Goal: Task Accomplishment & Management: Use online tool/utility

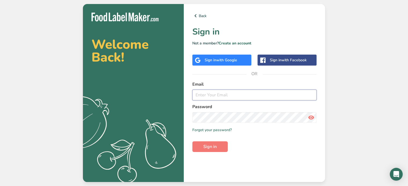
click at [204, 97] on input "email" at bounding box center [254, 95] width 124 height 11
type input "kwerronen@capfoodinc.com"
click at [192, 142] on button "Sign in" at bounding box center [209, 147] width 35 height 11
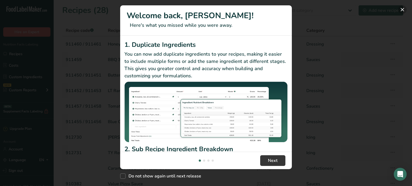
click at [403, 10] on button "New Features" at bounding box center [402, 9] width 9 height 9
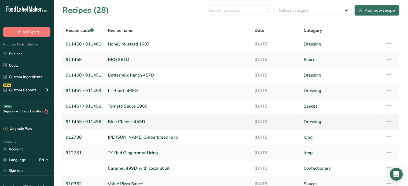
click at [126, 122] on link "Blue Cheese 459D" at bounding box center [178, 121] width 140 height 11
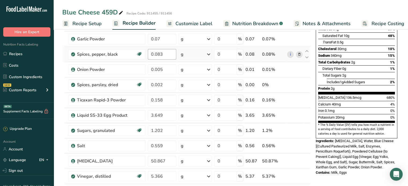
scroll to position [134, 0]
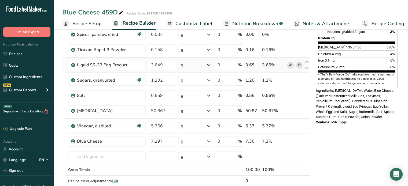
click at [289, 64] on icon at bounding box center [290, 65] width 4 height 6
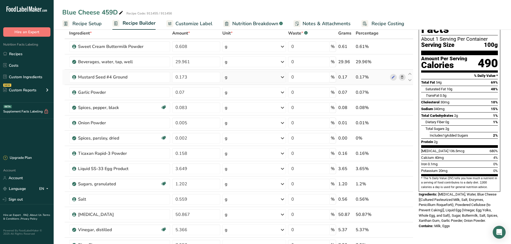
scroll to position [0, 0]
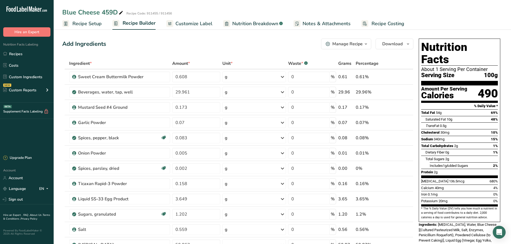
click at [191, 23] on span "Customize Label" at bounding box center [193, 23] width 37 height 7
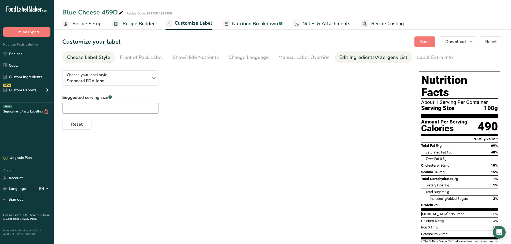
click at [387, 55] on div "Edit Ingredients/Allergens List" at bounding box center [373, 57] width 68 height 7
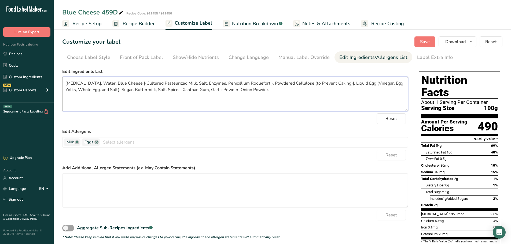
click at [340, 82] on textarea "Soybean Oil, Water, Blue Cheese [(Cultured Pasteurized Milk, Salt, Enzymes, Pen…" at bounding box center [235, 94] width 346 height 34
drag, startPoint x: 397, startPoint y: 83, endPoint x: 379, endPoint y: 83, distance: 18.0
click at [379, 83] on textarea "Soybean Oil, Water, Blue Cheese [(Cultured Pasteurized Milk, Salt, Enzymes, Pen…" at bounding box center [235, 94] width 346 height 34
click at [134, 92] on textarea "Soybean Oil, Water, Blue Cheese [(Cultured Pasteurized Milk, Salt, Enzymes, Pen…" at bounding box center [235, 94] width 346 height 34
click at [147, 90] on textarea "Soybean Oil, Water, Blue Cheese [(Cultured Pasteurized Milk, Salt, Enzymes, Pen…" at bounding box center [235, 94] width 346 height 34
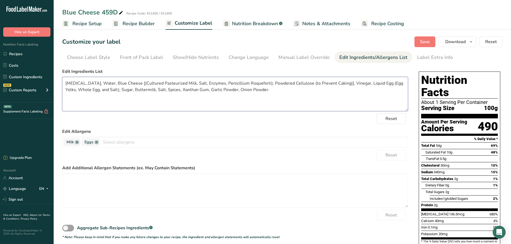
type textarea "Soybean Oil, Water, Blue Cheese [(Cultured Pasteurized Milk, Salt, Enzymes, Pen…"
click at [408, 39] on span "Save" at bounding box center [425, 42] width 10 height 6
click at [262, 24] on span "Nutrition Breakdown" at bounding box center [255, 23] width 46 height 7
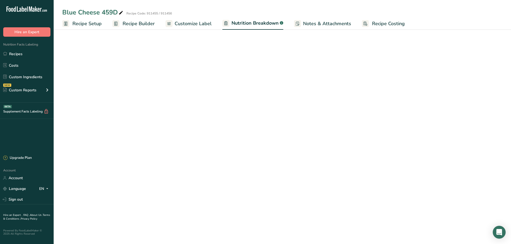
select select "Calories"
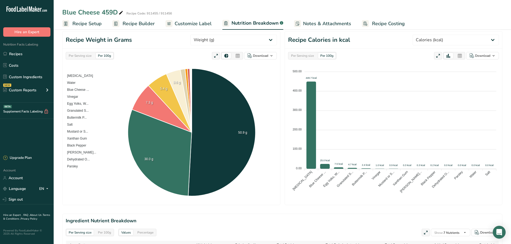
scroll to position [161, 0]
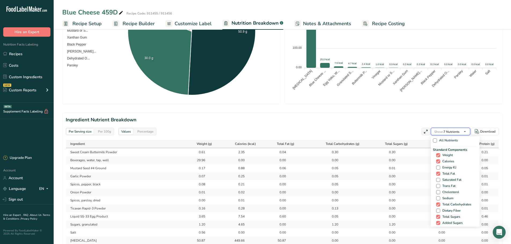
click at [408, 131] on button "Show: 7 Nutrients" at bounding box center [450, 132] width 39 height 8
click at [408, 164] on span "[MEDICAL_DATA]" at bounding box center [454, 163] width 29 height 4
click at [408, 164] on input "[MEDICAL_DATA]" at bounding box center [437, 162] width 3 height 3
checkbox input "true"
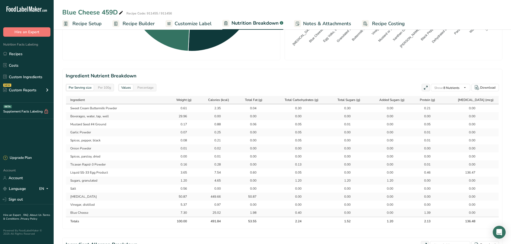
scroll to position [214, 0]
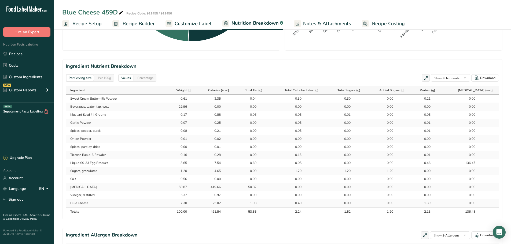
click at [88, 22] on span "Recipe Setup" at bounding box center [86, 23] width 29 height 7
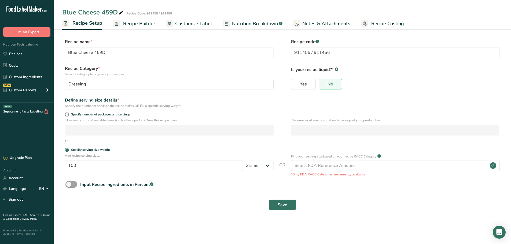
click at [141, 25] on span "Recipe Builder" at bounding box center [139, 23] width 32 height 7
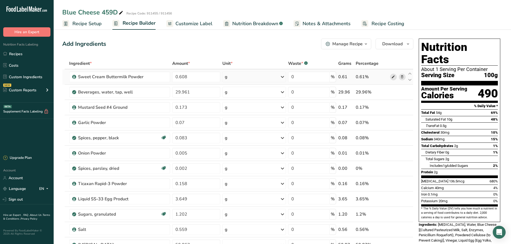
click at [393, 77] on icon at bounding box center [393, 77] width 4 height 6
click at [10, 50] on link "Recipes" at bounding box center [27, 54] width 54 height 10
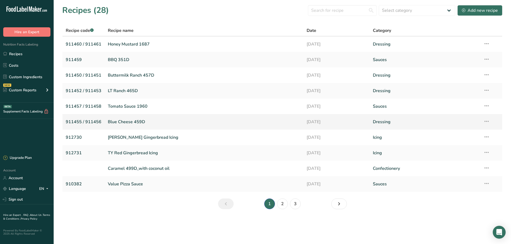
click at [130, 120] on link "Blue Cheese 459D" at bounding box center [204, 121] width 192 height 11
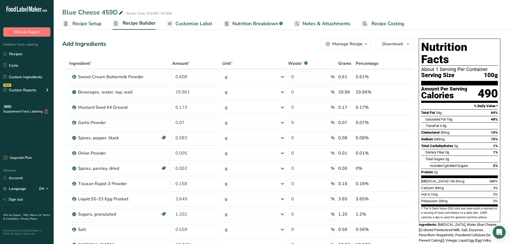
click at [248, 22] on span "Nutrition Breakdown" at bounding box center [255, 23] width 46 height 7
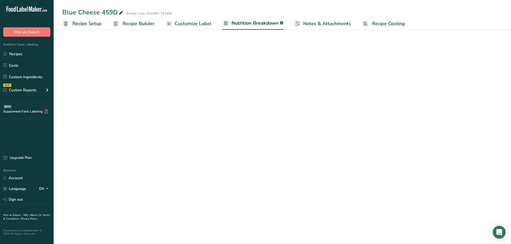
select select "Calories"
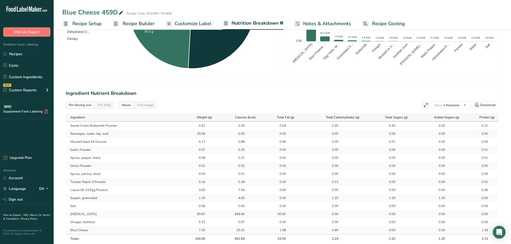
scroll to position [188, 0]
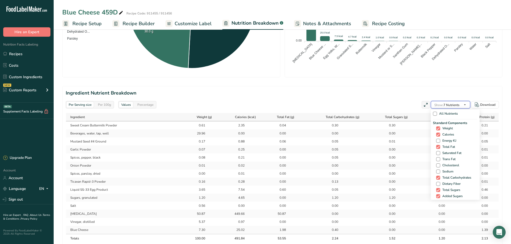
click at [408, 105] on span "Show: 7 Nutrients" at bounding box center [446, 105] width 25 height 4
click at [408, 136] on span "[MEDICAL_DATA]" at bounding box center [454, 136] width 29 height 4
click at [408, 136] on input "[MEDICAL_DATA]" at bounding box center [437, 136] width 3 height 3
checkbox input "true"
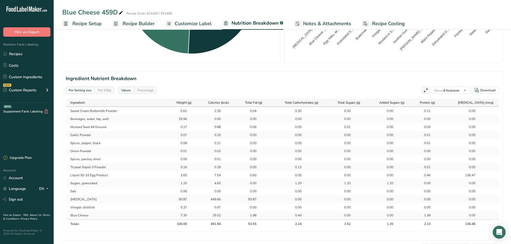
scroll to position [214, 0]
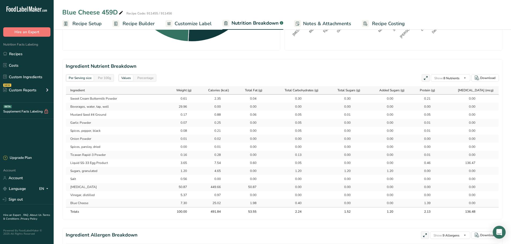
click at [191, 22] on span "Customize Label" at bounding box center [193, 23] width 37 height 7
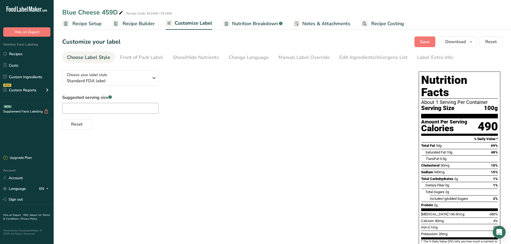
click at [94, 21] on span "Recipe Setup" at bounding box center [86, 23] width 29 height 7
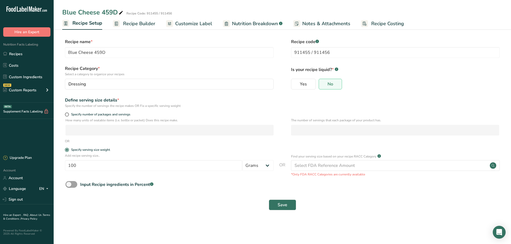
click at [131, 26] on span "Recipe Builder" at bounding box center [139, 23] width 32 height 7
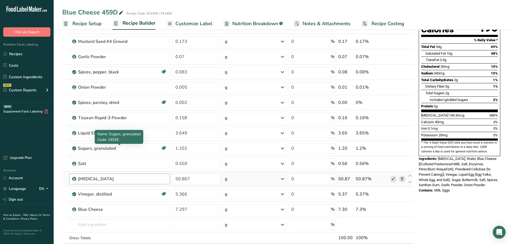
scroll to position [80, 0]
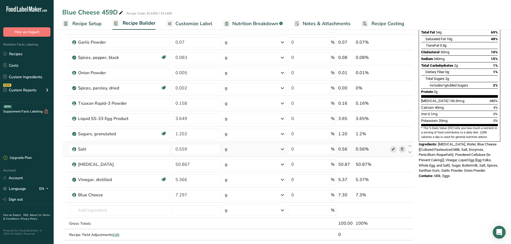
click at [394, 149] on icon at bounding box center [393, 150] width 4 height 6
click at [393, 135] on link "i" at bounding box center [393, 134] width 7 height 7
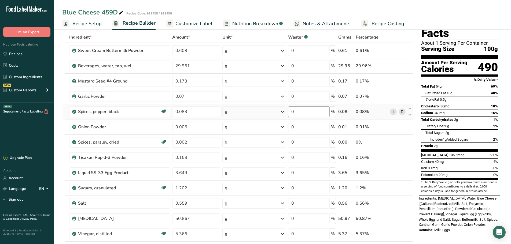
scroll to position [0, 0]
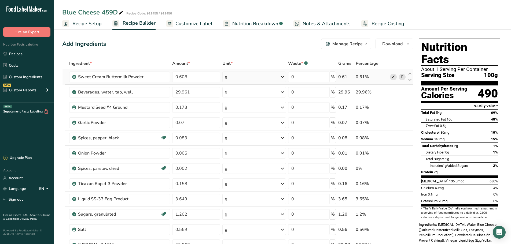
click at [394, 78] on icon at bounding box center [393, 77] width 4 height 6
click at [394, 107] on icon at bounding box center [393, 108] width 4 height 6
click at [394, 123] on icon at bounding box center [393, 123] width 4 height 6
click at [391, 139] on link "i" at bounding box center [393, 138] width 7 height 7
click at [393, 154] on icon at bounding box center [393, 154] width 4 height 6
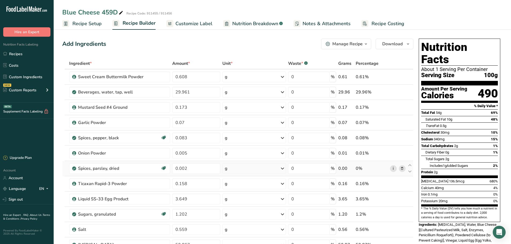
click at [394, 168] on link "i" at bounding box center [393, 168] width 7 height 7
click at [393, 169] on link "i" at bounding box center [393, 168] width 7 height 7
click at [394, 184] on icon at bounding box center [393, 184] width 4 height 6
click at [391, 186] on icon at bounding box center [393, 200] width 4 height 6
click at [394, 186] on link "i" at bounding box center [393, 214] width 7 height 7
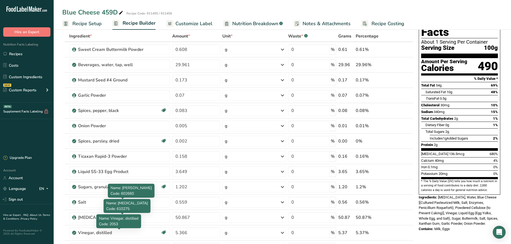
scroll to position [54, 0]
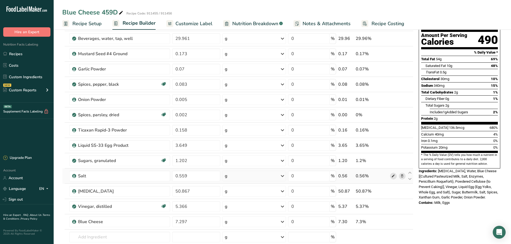
click at [394, 177] on icon at bounding box center [393, 176] width 4 height 6
click at [393, 186] on icon at bounding box center [393, 192] width 4 height 6
click at [394, 186] on link "i" at bounding box center [393, 206] width 7 height 7
click at [392, 186] on icon at bounding box center [393, 222] width 4 height 6
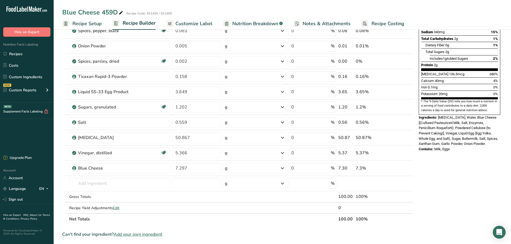
click at [153, 186] on span "Add your own ingredient" at bounding box center [138, 234] width 49 height 6
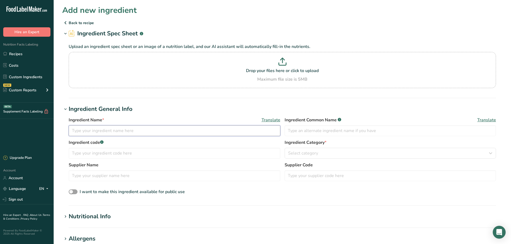
click at [109, 129] on input "text" at bounding box center [175, 130] width 212 height 11
type input "Parsley Flakes"
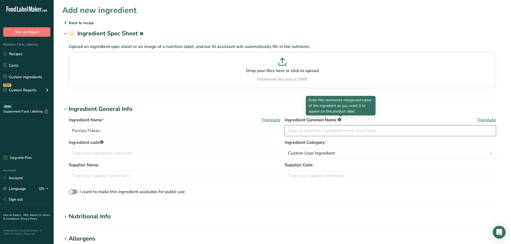
click at [305, 132] on input "text" at bounding box center [390, 130] width 212 height 11
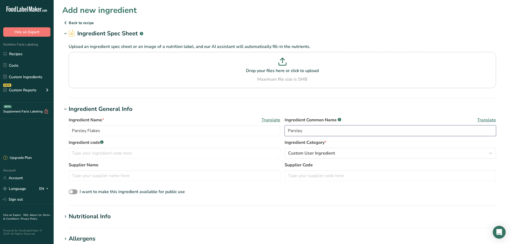
type input "Parsley"
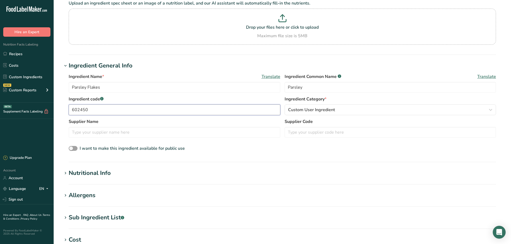
scroll to position [107, 0]
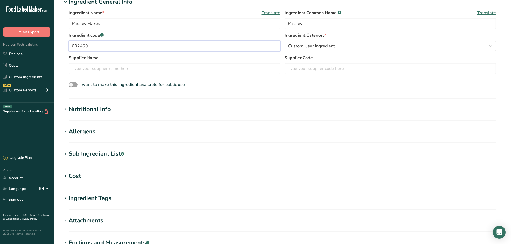
type input "602450"
click at [71, 108] on div "Nutritional Info" at bounding box center [90, 109] width 42 height 9
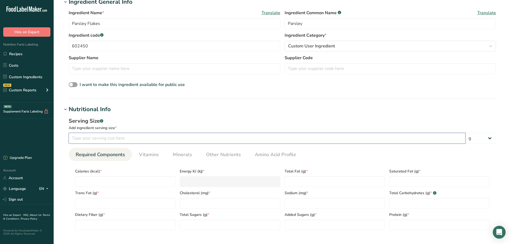
click at [106, 140] on input "number" at bounding box center [267, 138] width 397 height 11
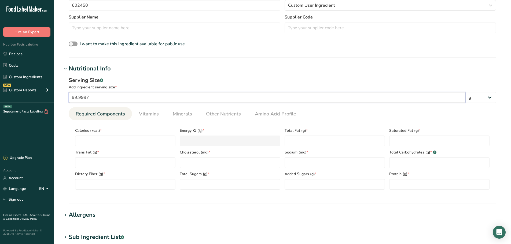
scroll to position [188, 0]
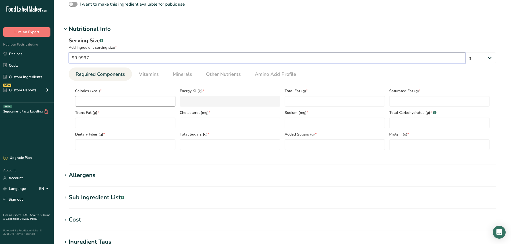
type input "99.9997"
click at [95, 102] on input "number" at bounding box center [125, 101] width 100 height 11
type input "3"
type KJ "12.6"
type input "35"
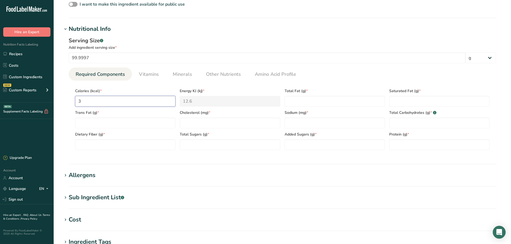
type KJ "146.4"
type input "351"
type KJ "1468.6"
type input "351.8"
type KJ "1471.9"
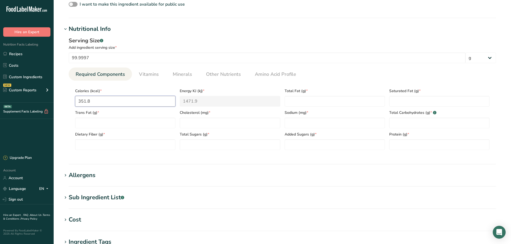
type input "351.8"
type Fat "5"
click at [408, 94] on div "Saturated Fat (g) *" at bounding box center [439, 96] width 105 height 22
click at [408, 105] on Fat "number" at bounding box center [439, 101] width 100 height 11
type Fat "0.1"
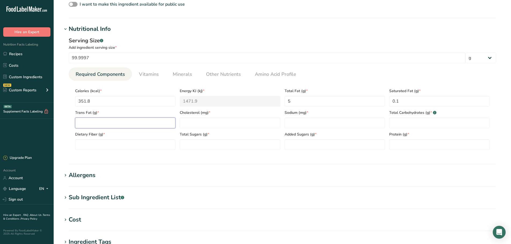
click at [101, 124] on Fat "number" at bounding box center [125, 123] width 100 height 11
type Fat "0"
click at [183, 122] on input "number" at bounding box center [230, 123] width 100 height 11
type input "0"
type input "537.7"
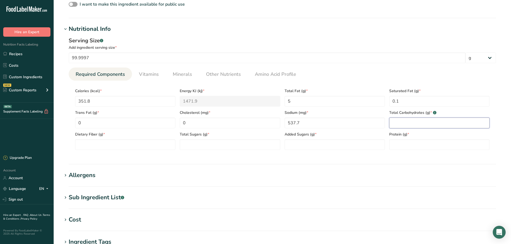
click at [394, 127] on Carbohydrates "number" at bounding box center [439, 123] width 100 height 11
type Carbohydrates "52"
click at [100, 144] on Fiber "number" at bounding box center [125, 144] width 100 height 11
type Fiber "28.0"
click at [205, 142] on Sugars "number" at bounding box center [230, 144] width 100 height 11
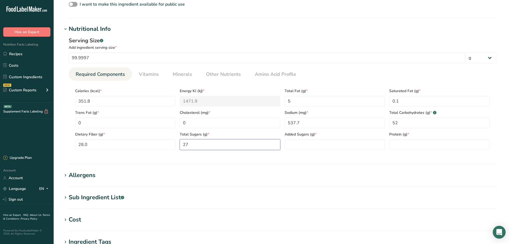
type Sugars "27"
type Sugars "0"
type input "24.7"
click at [146, 77] on span "Vitamins" at bounding box center [149, 74] width 20 height 7
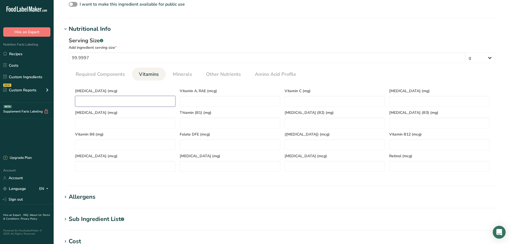
click at [127, 97] on D "number" at bounding box center [125, 101] width 100 height 11
type D "0"
click at [210, 100] on RAE "number" at bounding box center [230, 101] width 100 height 11
type RAE "0"
click at [321, 101] on C "number" at bounding box center [334, 101] width 100 height 11
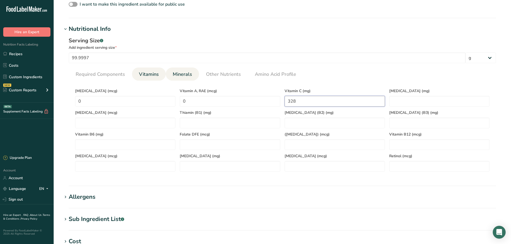
type C "328"
click at [180, 76] on span "Minerals" at bounding box center [182, 74] width 19 height 7
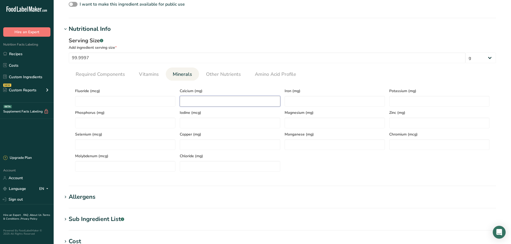
click at [196, 106] on input "number" at bounding box center [230, 101] width 100 height 11
type input "1090"
click at [306, 98] on input "number" at bounding box center [334, 101] width 100 height 11
type input "40.60"
click at [211, 68] on link "Other Nutrients" at bounding box center [223, 75] width 39 height 14
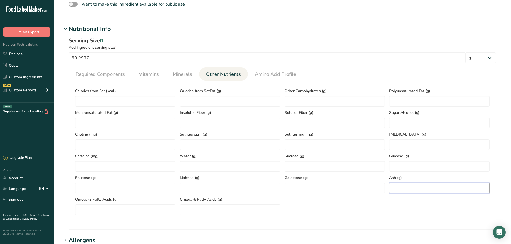
click at [399, 186] on input "number" at bounding box center [439, 188] width 100 height 11
type input "14.30"
click at [198, 166] on input "number" at bounding box center [230, 166] width 100 height 11
type input "4"
click at [329, 103] on Carbohydrates "number" at bounding box center [334, 101] width 100 height 11
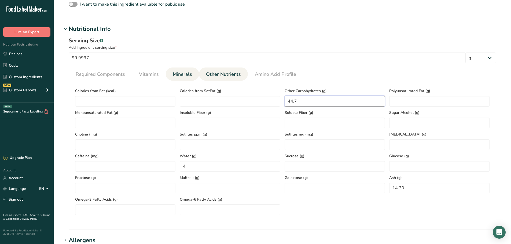
type Carbohydrates "44.7"
click at [184, 78] on span "Minerals" at bounding box center [182, 74] width 19 height 7
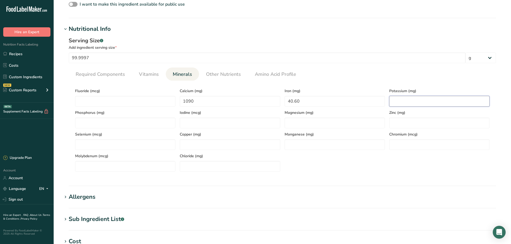
click at [408, 100] on input "number" at bounding box center [439, 101] width 100 height 11
type input "3805"
drag, startPoint x: 93, startPoint y: 56, endPoint x: 57, endPoint y: 59, distance: 35.8
click at [57, 59] on section "Add new ingredient Back to recipe Ingredient Spec Sheet .a-a{fill:#347362;}.b-a…" at bounding box center [282, 89] width 457 height 555
type input "100"
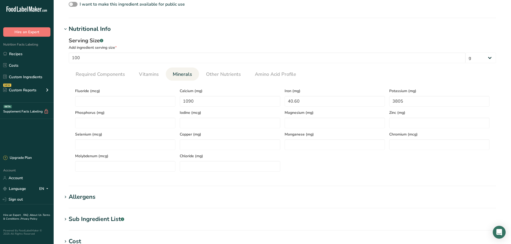
click at [182, 36] on div "Serving Size .a-a{fill:#347362;}.b-a{fill:#fff;} Add ingredient serving size * …" at bounding box center [282, 107] width 440 height 146
click at [145, 76] on span "Vitamins" at bounding box center [149, 74] width 20 height 7
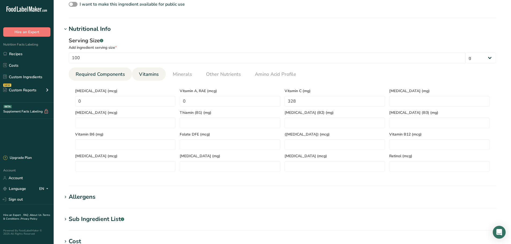
click at [99, 70] on link "Required Components" at bounding box center [100, 75] width 54 height 14
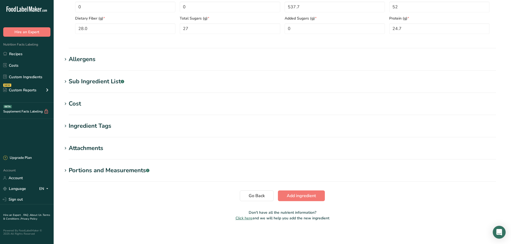
scroll to position [306, 0]
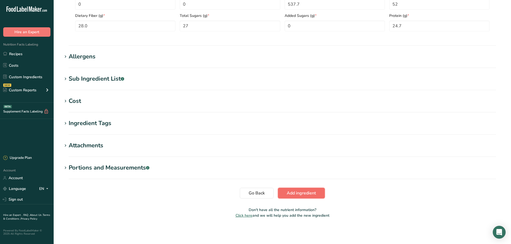
click at [317, 186] on button "Add ingredient" at bounding box center [301, 193] width 47 height 11
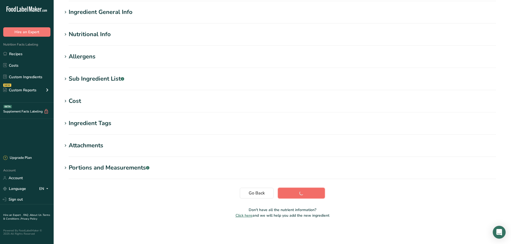
scroll to position [44, 0]
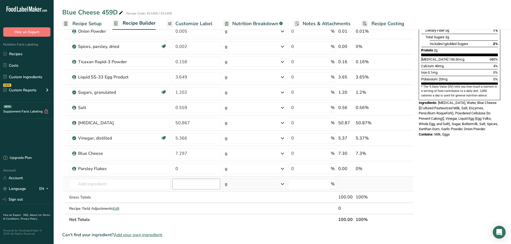
scroll to position [134, 0]
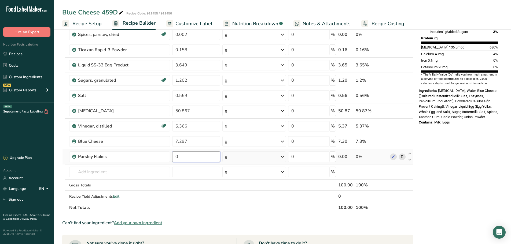
click at [193, 158] on input "0" at bounding box center [196, 156] width 48 height 11
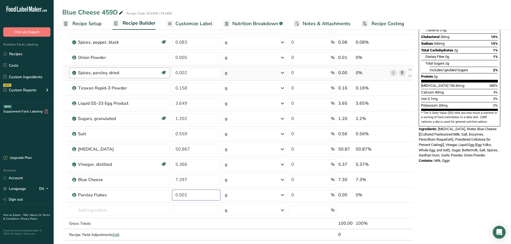
scroll to position [80, 0]
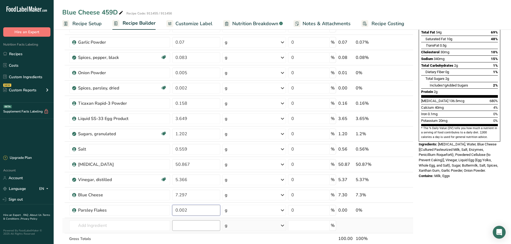
type input "0.002"
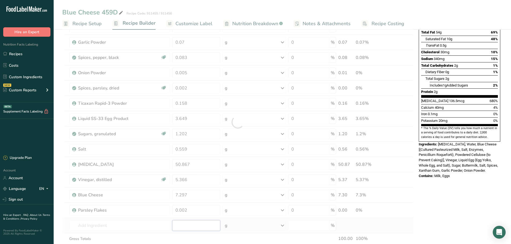
click at [195, 186] on div "Ingredient * Amount * Unit * Waste * .a-a{fill:#347362;}.b-a{fill:#fff;} Grams …" at bounding box center [237, 122] width 351 height 290
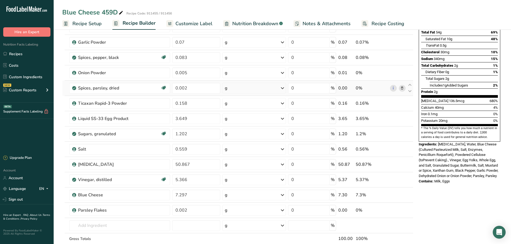
click at [402, 89] on icon at bounding box center [402, 89] width 4 height 6
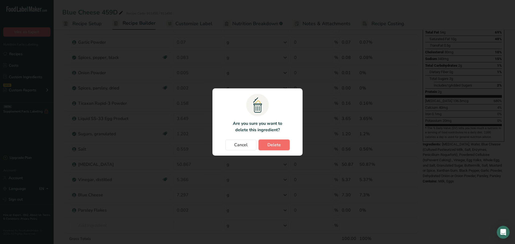
click at [272, 146] on span "Delete" at bounding box center [273, 145] width 13 height 6
type input "0.158"
type input "3.649"
type input "1.202"
type input "0.559"
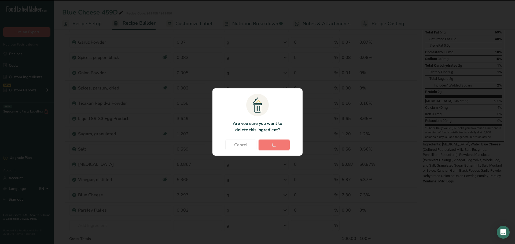
type input "50.867"
type input "5.366"
type input "7.297"
type input "0.002"
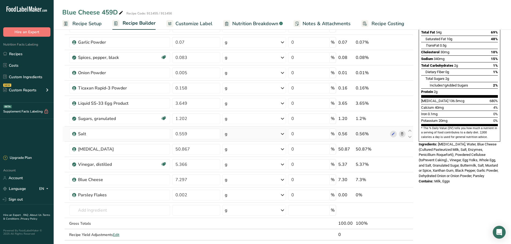
scroll to position [0, 0]
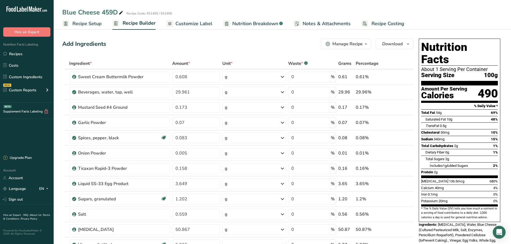
click at [190, 20] on link "Customize Label" at bounding box center [189, 24] width 46 height 12
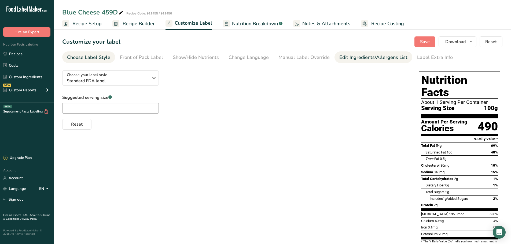
click at [375, 60] on div "Edit Ingredients/Allergens List" at bounding box center [373, 57] width 68 height 7
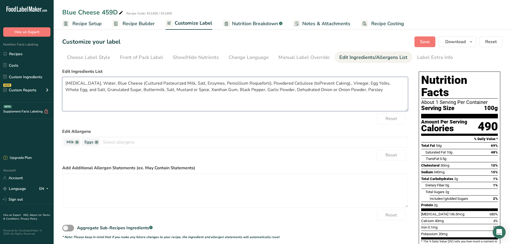
click at [120, 101] on textarea "Soybean Oil, Water, Blue Cheese (Cultured Pasteurized Milk, Salt, Enzymes, Peni…" at bounding box center [235, 94] width 346 height 34
click at [303, 83] on textarea "Soybean Oil, Water, Blue Cheese (Cultured Pasteurized Milk, Salt, Enzymes, Peni…" at bounding box center [235, 94] width 346 height 34
drag, startPoint x: 334, startPoint y: 83, endPoint x: 338, endPoint y: 82, distance: 4.3
click at [334, 83] on textarea "Soybean Oil, Water, Blue Cheese (Cultured Pasteurized Milk, Salt, Enzymes, Peni…" at bounding box center [235, 94] width 346 height 34
click at [333, 84] on textarea "Soybean Oil, Water, Blue Cheese [(Cultured Pasteurized Milk, Salt, Enzymes, Pen…" at bounding box center [235, 94] width 346 height 34
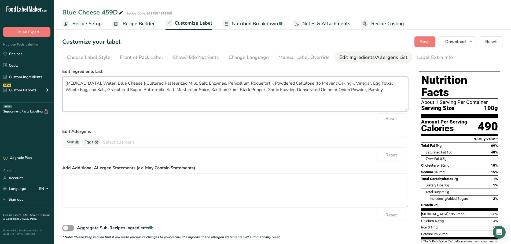
click at [336, 82] on textarea "Soybean Oil, Water, Blue Cheese [(Cultured Pasteurized Milk, Salt, Enzymes, Pen…" at bounding box center [235, 94] width 346 height 34
drag, startPoint x: 357, startPoint y: 82, endPoint x: 361, endPoint y: 82, distance: 4.0
click at [357, 82] on textarea "Soybean Oil, Water, Blue Cheese [(Cultured Pasteurized Milk, Salt, Enzymes, Pen…" at bounding box center [235, 94] width 346 height 34
click at [105, 89] on textarea "Soybean Oil, Water, Blue Cheese [(Cultured Pasteurized Milk, Salt, Enzymes, Pen…" at bounding box center [235, 94] width 346 height 34
drag, startPoint x: 132, startPoint y: 90, endPoint x: 110, endPoint y: 91, distance: 22.3
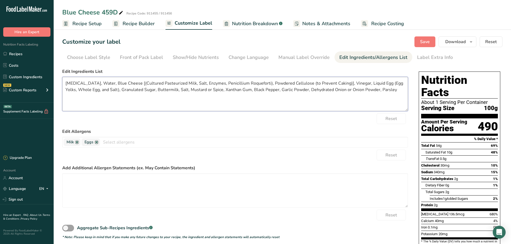
click at [110, 91] on textarea "Soybean Oil, Water, Blue Cheese [(Cultured Pasteurized Milk, Salt, Enzymes, Pen…" at bounding box center [235, 94] width 346 height 34
drag, startPoint x: 178, startPoint y: 90, endPoint x: 155, endPoint y: 91, distance: 22.8
click at [155, 91] on textarea "Soybean Oil, Water, Blue Cheese [(Cultured Pasteurized Milk, Salt, Enzymes, Pen…" at bounding box center [235, 94] width 346 height 34
click at [165, 90] on textarea "Soybean Oil, Water, Blue Cheese [(Cultured Pasteurized Milk, Salt, Enzymes, Pen…" at bounding box center [235, 94] width 346 height 34
drag, startPoint x: 226, startPoint y: 89, endPoint x: 204, endPoint y: 90, distance: 21.5
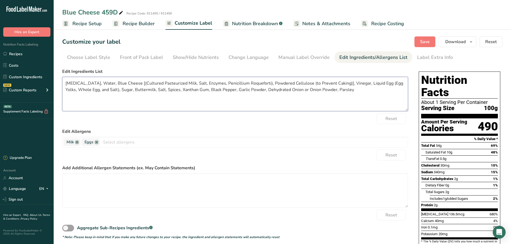
click at [204, 90] on textarea "Soybean Oil, Water, Blue Cheese [(Cultured Pasteurized Milk, Salt, Enzymes, Pen…" at bounding box center [235, 94] width 346 height 34
drag, startPoint x: 268, startPoint y: 91, endPoint x: 227, endPoint y: 92, distance: 41.8
click at [227, 92] on textarea "Soybean Oil, Water, Blue Cheese [(Cultured Pasteurized Milk, Salt, Enzymes, Pen…" at bounding box center [235, 94] width 346 height 34
drag, startPoint x: 275, startPoint y: 89, endPoint x: 254, endPoint y: 92, distance: 21.3
click at [254, 92] on textarea "Soybean Oil, Water, Blue Cheese [(Cultured Pasteurized Milk, Salt, Enzymes, Pen…" at bounding box center [235, 94] width 346 height 34
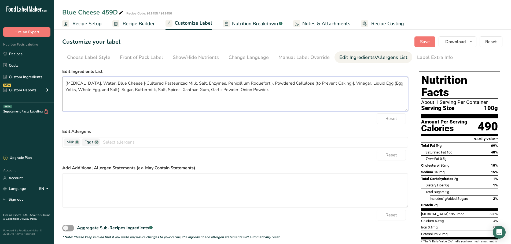
click at [291, 98] on textarea "Soybean Oil, Water, Blue Cheese [(Cultured Pasteurized Milk, Salt, Enzymes, Pen…" at bounding box center [235, 94] width 346 height 34
type textarea "Soybean Oil, Water, Blue Cheese [(Cultured Pasteurized Milk, Salt, Enzymes, Pen…"
click at [258, 119] on div "Reset" at bounding box center [235, 118] width 346 height 11
click at [408, 43] on button "Save" at bounding box center [424, 41] width 21 height 11
click at [408, 38] on button "Download" at bounding box center [457, 41] width 38 height 11
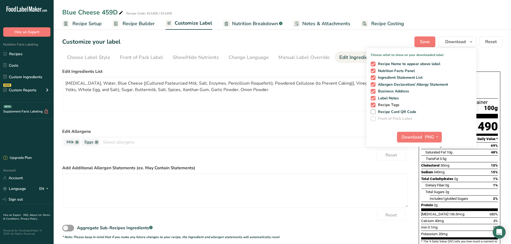
click at [384, 105] on span "Recipe Tags" at bounding box center [387, 105] width 24 height 5
click at [374, 105] on input "Recipe Tags" at bounding box center [372, 104] width 3 height 3
checkbox input "false"
click at [386, 100] on span "Label Notes" at bounding box center [387, 98] width 24 height 5
click at [374, 100] on input "Label Notes" at bounding box center [372, 98] width 3 height 3
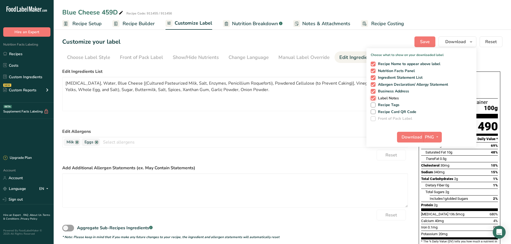
checkbox input "false"
click at [387, 92] on span "Business Address" at bounding box center [392, 91] width 34 height 5
click at [374, 92] on input "Business Address" at bounding box center [372, 91] width 3 height 3
checkbox input "false"
click at [408, 139] on icon "button" at bounding box center [437, 137] width 4 height 7
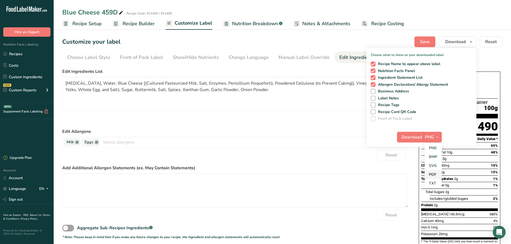
click at [408, 176] on link "PDF" at bounding box center [432, 174] width 17 height 9
click at [402, 134] on button "Download" at bounding box center [410, 137] width 26 height 11
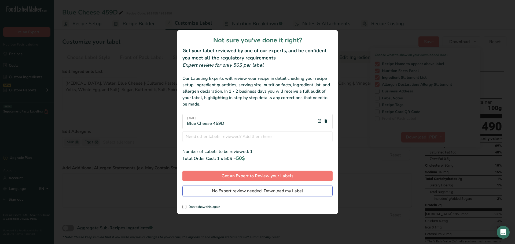
click at [240, 186] on span "No Expert review needed. Download my Label" at bounding box center [257, 191] width 91 height 6
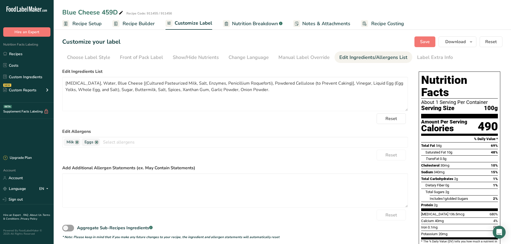
click at [248, 22] on span "Nutrition Breakdown" at bounding box center [255, 23] width 46 height 7
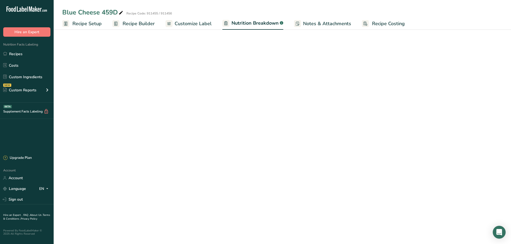
select select "Calories"
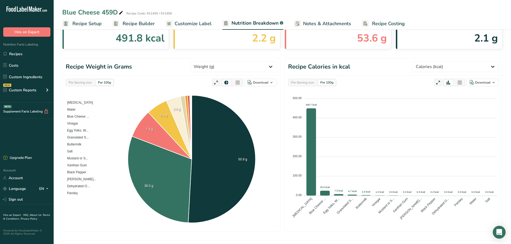
scroll to position [161, 0]
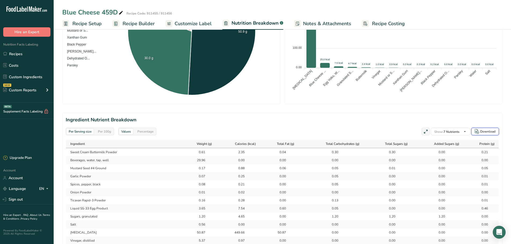
click at [408, 130] on div "Download" at bounding box center [487, 131] width 15 height 5
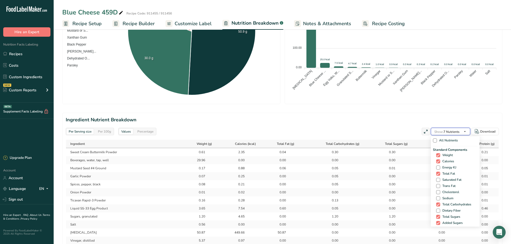
click at [408, 130] on span "Show: 7 Nutrients" at bounding box center [446, 132] width 25 height 4
click at [408, 164] on div "Standard Components Weight Calories Energy KJ Total Fat Saturated Fat Trans Fat…" at bounding box center [455, 189] width 45 height 85
click at [408, 169] on span "Energy KJ" at bounding box center [448, 168] width 16 height 4
click at [408, 169] on input "Energy KJ" at bounding box center [437, 167] width 3 height 3
checkbox input "true"
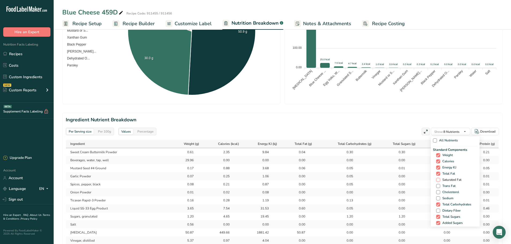
click at [408, 181] on span "Saturated Fat" at bounding box center [450, 180] width 21 height 4
click at [408, 181] on input "Saturated Fat" at bounding box center [437, 179] width 3 height 3
checkbox input "true"
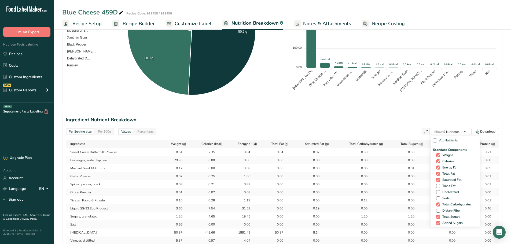
drag, startPoint x: 446, startPoint y: 185, endPoint x: 445, endPoint y: 190, distance: 4.9
click at [408, 186] on span "Trans Fat" at bounding box center [447, 186] width 15 height 4
click at [408, 186] on input "Trans Fat" at bounding box center [437, 185] width 3 height 3
checkbox input "true"
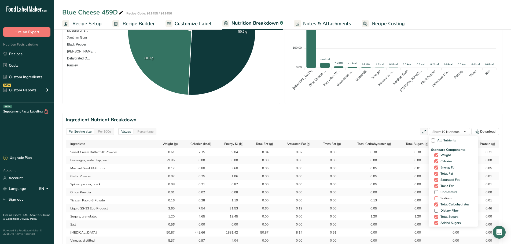
drag, startPoint x: 445, startPoint y: 192, endPoint x: 441, endPoint y: 198, distance: 6.5
click at [408, 186] on span "Cholesterol" at bounding box center [447, 192] width 19 height 4
click at [408, 186] on input "Cholesterol" at bounding box center [435, 192] width 3 height 3
checkbox input "true"
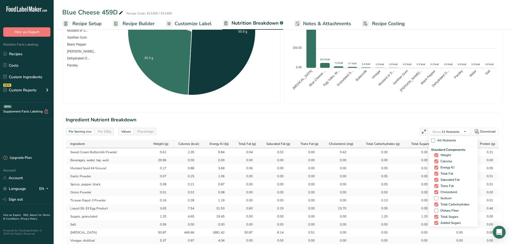
click at [408, 186] on span "Sodium" at bounding box center [444, 199] width 13 height 4
click at [408, 186] on input "Sodium" at bounding box center [435, 198] width 3 height 3
checkbox input "true"
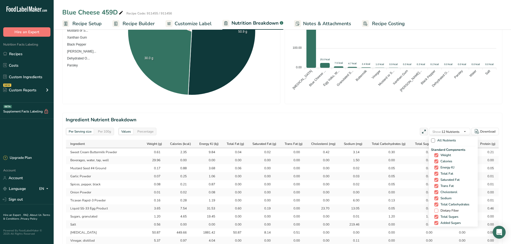
click at [408, 186] on span "Dietary Fiber" at bounding box center [448, 211] width 20 height 4
click at [408, 186] on input "Dietary Fiber" at bounding box center [435, 210] width 3 height 3
checkbox input "true"
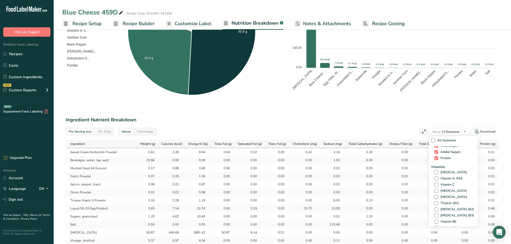
scroll to position [80, 0]
click at [408, 162] on span "[MEDICAL_DATA]" at bounding box center [452, 163] width 29 height 4
click at [408, 162] on input "[MEDICAL_DATA]" at bounding box center [435, 162] width 3 height 3
checkbox input "true"
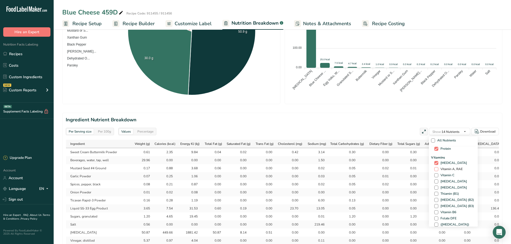
click at [408, 169] on span "Vitamin A, RAE" at bounding box center [450, 169] width 24 height 4
click at [408, 169] on input "Vitamin A, RAE" at bounding box center [435, 169] width 3 height 3
checkbox input "true"
click at [408, 172] on div "Vitamins Vitamin D Vitamin A, RAE Vitamin C Vitamin E Vitamin K Thiamin (B1) Ri…" at bounding box center [453, 206] width 45 height 103
click at [408, 176] on span "Vitamin C" at bounding box center [446, 175] width 16 height 4
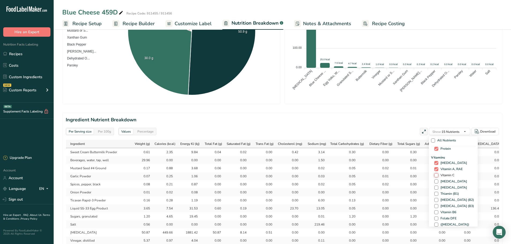
click at [408, 176] on input "Vitamin C" at bounding box center [435, 175] width 3 height 3
checkbox input "true"
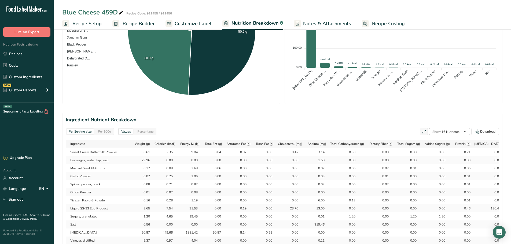
scroll to position [76, 0]
click at [408, 130] on icon "button" at bounding box center [464, 131] width 4 height 7
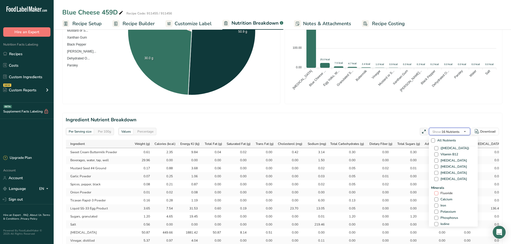
scroll to position [184, 0]
click at [408, 172] on span "Calcium" at bounding box center [445, 173] width 14 height 4
click at [408, 172] on input "Calcium" at bounding box center [435, 172] width 3 height 3
checkbox input "true"
drag, startPoint x: 436, startPoint y: 179, endPoint x: 435, endPoint y: 183, distance: 4.7
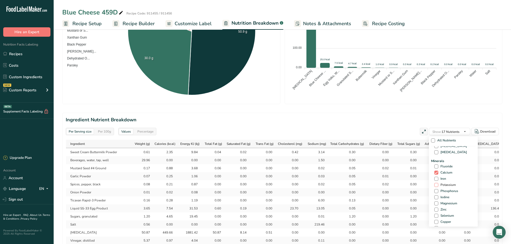
click at [408, 180] on span at bounding box center [436, 179] width 4 height 4
click at [408, 180] on input "Iron" at bounding box center [435, 178] width 3 height 3
checkbox input "true"
click at [408, 185] on span at bounding box center [436, 185] width 4 height 4
click at [408, 185] on input "Potassium" at bounding box center [435, 184] width 3 height 3
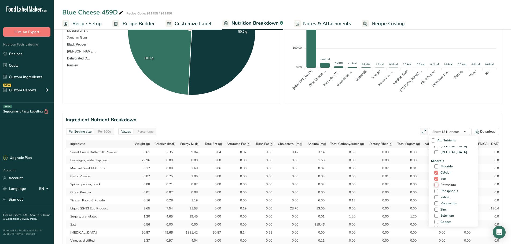
checkbox input "true"
drag, startPoint x: 435, startPoint y: 180, endPoint x: 436, endPoint y: 186, distance: 5.5
click at [408, 180] on span at bounding box center [436, 181] width 4 height 4
click at [408, 180] on input "Calories from Fat" at bounding box center [435, 180] width 3 height 3
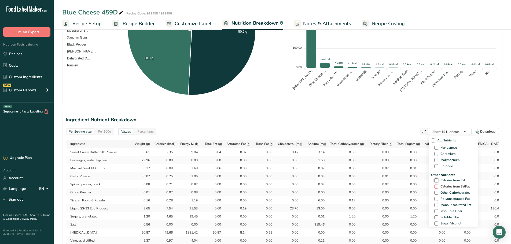
checkbox input "true"
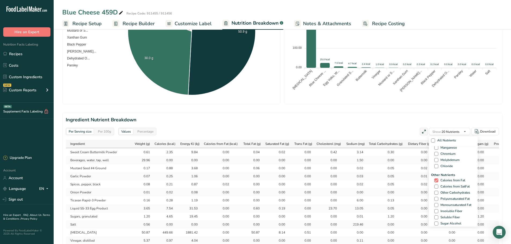
drag, startPoint x: 436, startPoint y: 186, endPoint x: 436, endPoint y: 190, distance: 4.0
click at [408, 186] on span at bounding box center [436, 187] width 4 height 4
click at [408, 186] on input "Calories from SatFat" at bounding box center [435, 186] width 3 height 3
checkbox input "true"
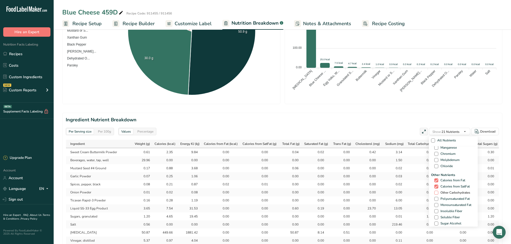
click at [408, 186] on span "Other Carbohydrates" at bounding box center [454, 193] width 32 height 4
click at [408, 186] on input "Other Carbohydrates" at bounding box center [435, 192] width 3 height 3
checkbox input "true"
click at [408, 186] on span at bounding box center [436, 199] width 4 height 4
click at [408, 186] on input "Polyunsaturated Fat" at bounding box center [435, 198] width 3 height 3
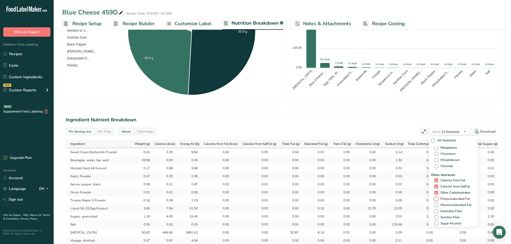
checkbox input "true"
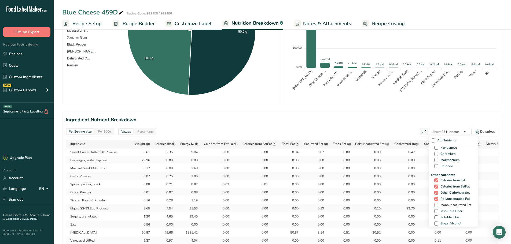
click at [408, 186] on span at bounding box center [436, 205] width 4 height 4
click at [408, 186] on input "Monounsaturated Fat" at bounding box center [435, 204] width 3 height 3
checkbox input "true"
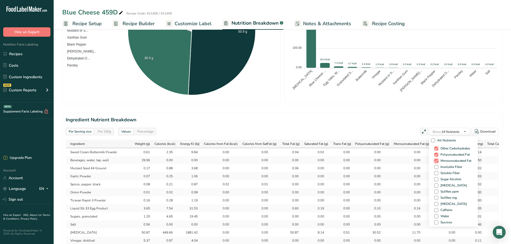
scroll to position [318, 0]
click at [408, 186] on span at bounding box center [436, 207] width 4 height 4
click at [408, 186] on input "Water" at bounding box center [435, 206] width 3 height 3
checkbox input "true"
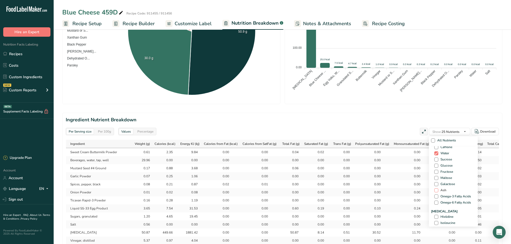
click at [408, 186] on span at bounding box center [436, 190] width 4 height 4
click at [408, 186] on input "Ash" at bounding box center [435, 190] width 3 height 3
checkbox input "true"
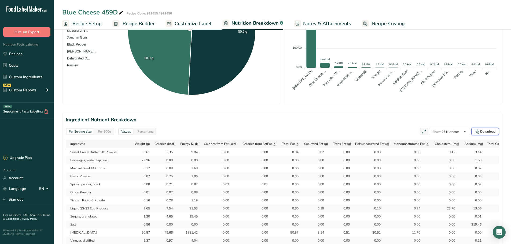
click at [408, 129] on button "Download" at bounding box center [485, 132] width 28 height 8
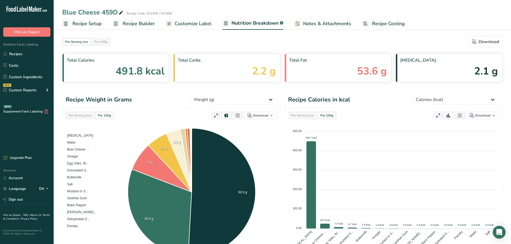
click at [81, 21] on span "Recipe Setup" at bounding box center [86, 23] width 29 height 7
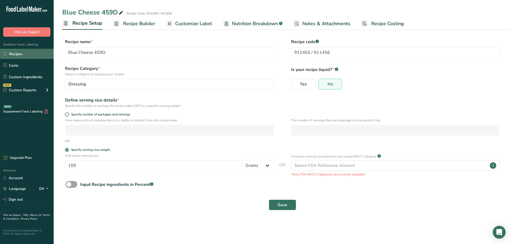
click at [15, 51] on link "Recipes" at bounding box center [27, 54] width 54 height 10
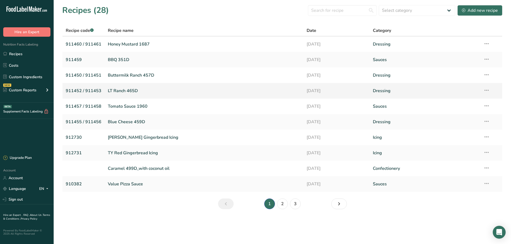
click at [113, 94] on link "LT Ranch 465D" at bounding box center [204, 90] width 192 height 11
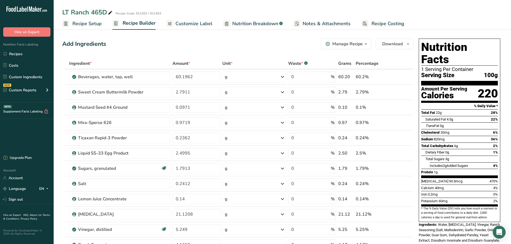
drag, startPoint x: 200, startPoint y: 20, endPoint x: 209, endPoint y: 20, distance: 9.1
click at [200, 20] on span "Customize Label" at bounding box center [193, 23] width 37 height 7
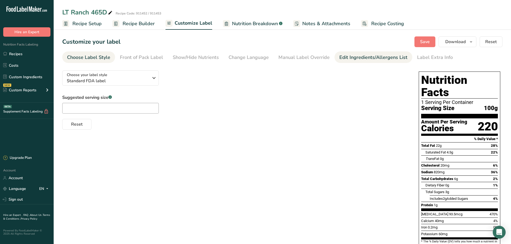
click at [373, 53] on link "Edit Ingredients/Allergens List" at bounding box center [373, 57] width 68 height 12
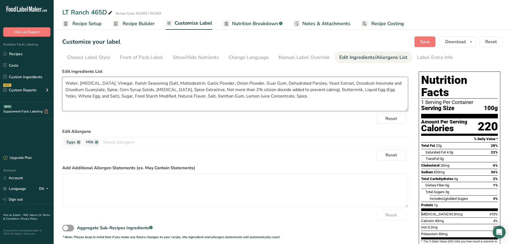
click at [157, 82] on textarea "Water, Soybean Oil, Vinegar, Ranch Seasoning (Salt, Maltodextrin, Garlic Powder…" at bounding box center [235, 94] width 346 height 34
click at [325, 89] on textarea "Water, Soybean Oil, Vinegar, Ranch Seasoning [(Salt, Maltodextrin, Garlic Powde…" at bounding box center [235, 94] width 346 height 34
click at [374, 90] on textarea "Water, Soybean Oil, Vinegar, Ranch Seasoning [(Salt, Maltodextrin, Garlic Powde…" at bounding box center [235, 94] width 346 height 34
click at [158, 82] on textarea "Water, Soybean Oil, Vinegar, Ranch Seasoning [(Salt, Maltodextrin, Garlic Powde…" at bounding box center [235, 94] width 346 height 34
click at [327, 91] on textarea "Water, Soybean Oil, Vinegar, Ranch Seasoning (Salt, Maltodextrin, Garlic Powder…" at bounding box center [235, 94] width 346 height 34
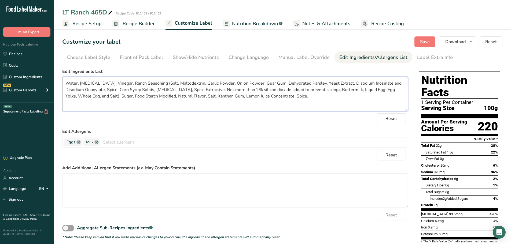
click at [349, 104] on textarea "Water, Soybean Oil, Vinegar, Ranch Seasoning (Salt, Maltodextrin, Garlic Powder…" at bounding box center [235, 94] width 346 height 34
type textarea "Water, Soybean Oil, Vinegar, Ranch Seasoning (Salt, Maltodextrin, Garlic Powder…"
drag, startPoint x: 9, startPoint y: 52, endPoint x: 154, endPoint y: 45, distance: 145.7
click at [9, 52] on link "Recipes" at bounding box center [27, 54] width 54 height 10
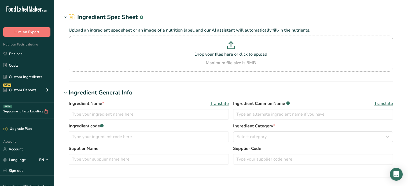
type input "Liquid SS-33 Egg Product"
type input "Egg Yolks, Whole Egg, and Salt"
type input "612465"
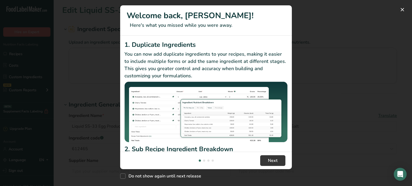
click at [353, 65] on div "New Features" at bounding box center [206, 93] width 412 height 186
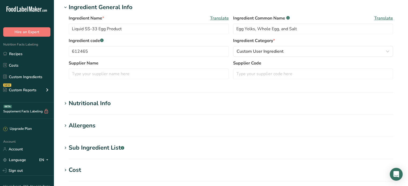
scroll to position [107, 0]
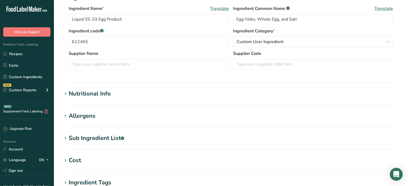
click at [65, 91] on icon at bounding box center [65, 94] width 5 height 8
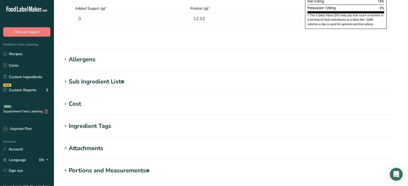
scroll to position [402, 0]
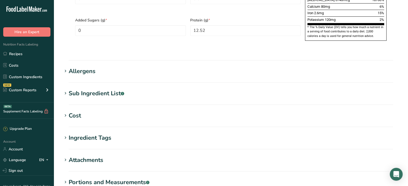
click at [66, 90] on icon at bounding box center [65, 94] width 5 height 8
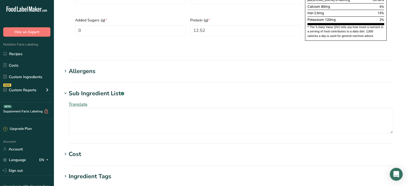
click at [66, 68] on icon at bounding box center [65, 72] width 5 height 8
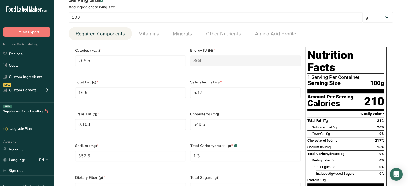
scroll to position [188, 0]
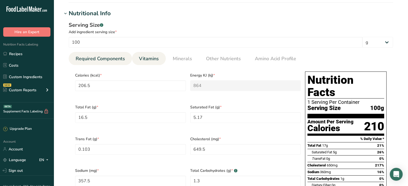
click at [150, 62] on span "Vitamins" at bounding box center [149, 58] width 20 height 7
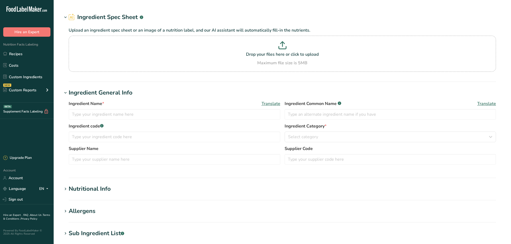
type input "Sweet Cream Buttermilk Powder"
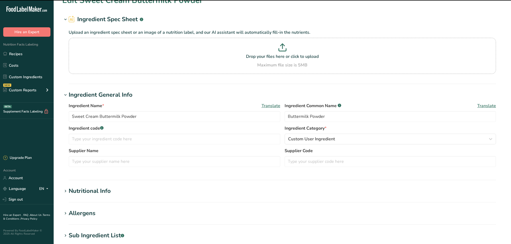
scroll to position [27, 0]
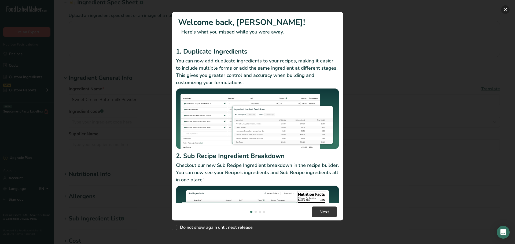
click at [507, 10] on button "New Features" at bounding box center [505, 9] width 9 height 9
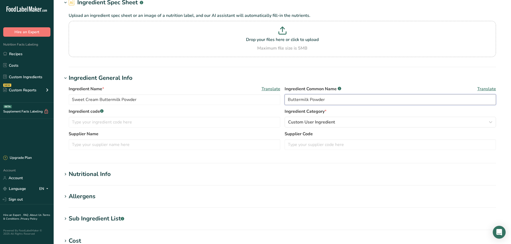
drag, startPoint x: 336, startPoint y: 97, endPoint x: 308, endPoint y: 101, distance: 27.9
click at [308, 101] on input "Buttermilk Powder" at bounding box center [390, 99] width 212 height 11
type input "Buttermilk"
click at [81, 121] on input "text" at bounding box center [175, 122] width 212 height 11
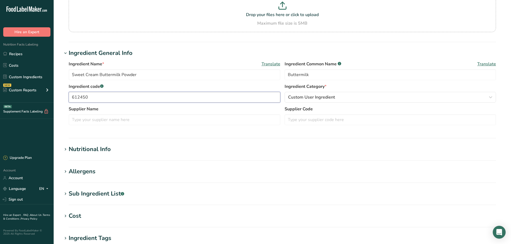
scroll to position [107, 0]
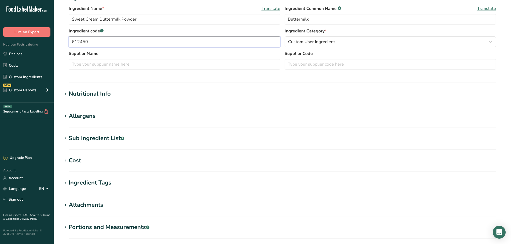
type input "612450"
click at [64, 97] on icon at bounding box center [65, 94] width 5 height 8
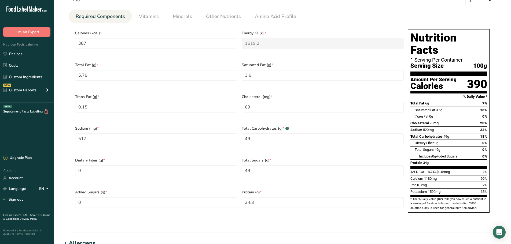
scroll to position [214, 0]
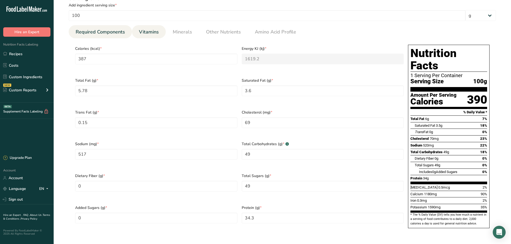
click at [147, 35] on span "Vitamins" at bounding box center [149, 31] width 20 height 7
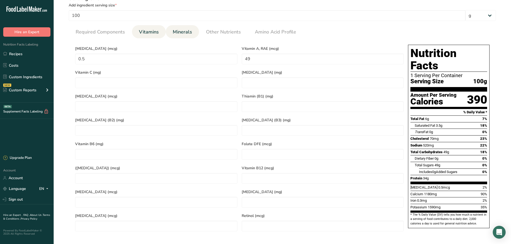
click at [176, 32] on span "Minerals" at bounding box center [182, 31] width 19 height 7
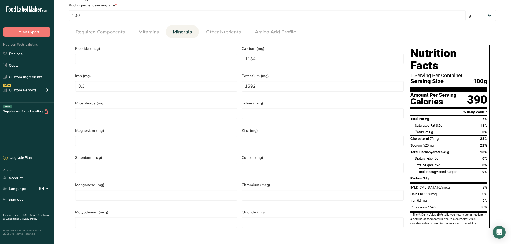
drag, startPoint x: 155, startPoint y: 30, endPoint x: 182, endPoint y: 48, distance: 32.3
click at [155, 30] on span "Vitamins" at bounding box center [149, 31] width 20 height 7
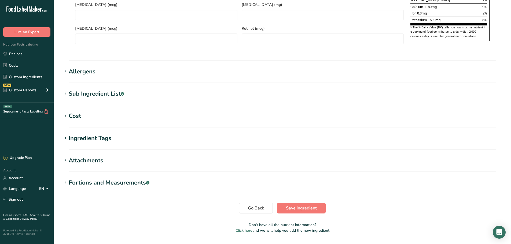
scroll to position [402, 0]
click at [73, 67] on div "Allergens" at bounding box center [82, 71] width 27 height 9
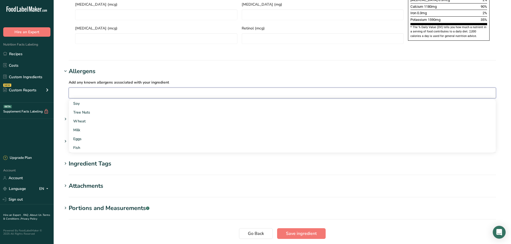
click at [83, 89] on input "text" at bounding box center [282, 93] width 427 height 8
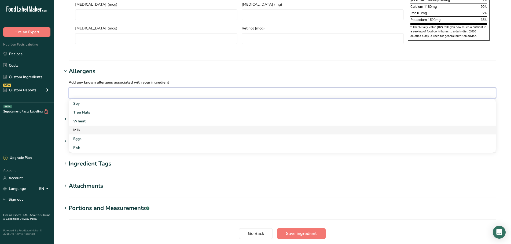
click at [83, 127] on div "Milk" at bounding box center [277, 130] width 409 height 6
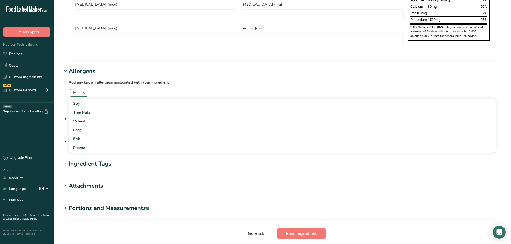
click at [186, 67] on h1 "Allergens" at bounding box center [282, 71] width 440 height 9
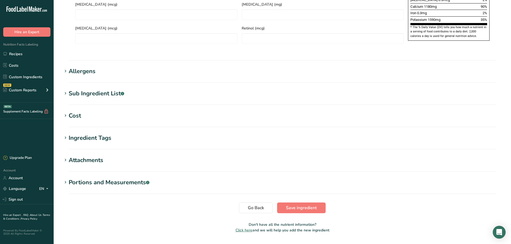
click at [77, 67] on div "Allergens" at bounding box center [82, 71] width 27 height 9
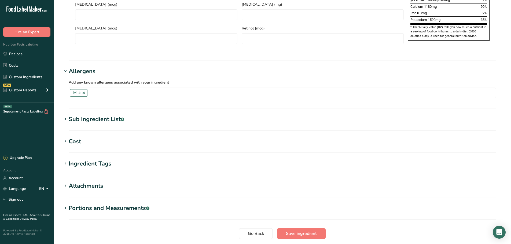
drag, startPoint x: 77, startPoint y: 60, endPoint x: 84, endPoint y: 61, distance: 6.9
click at [77, 67] on div "Allergens" at bounding box center [82, 71] width 27 height 9
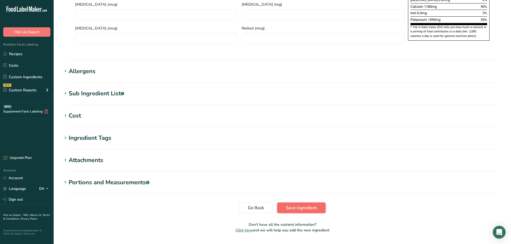
click at [299, 205] on span "Save ingredient" at bounding box center [301, 208] width 31 height 6
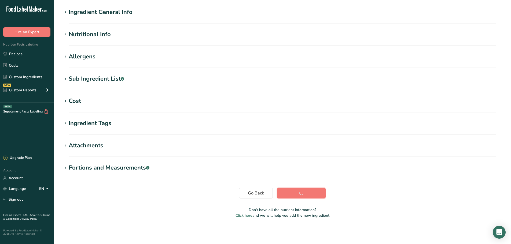
scroll to position [39, 0]
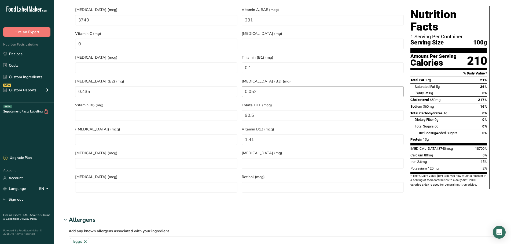
scroll to position [241, 0]
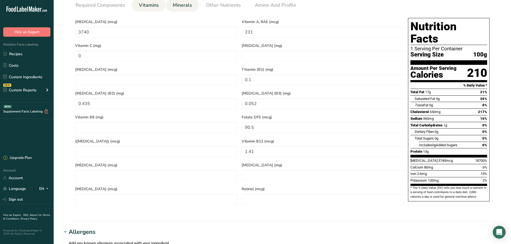
click at [183, 3] on span "Minerals" at bounding box center [182, 5] width 19 height 7
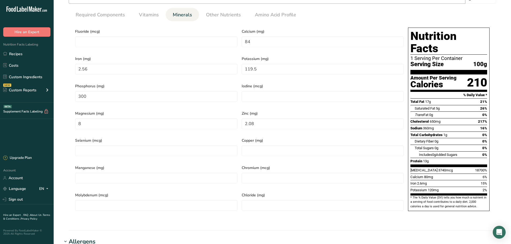
scroll to position [214, 0]
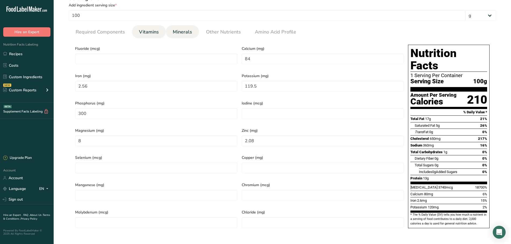
click at [146, 31] on span "Vitamins" at bounding box center [149, 31] width 20 height 7
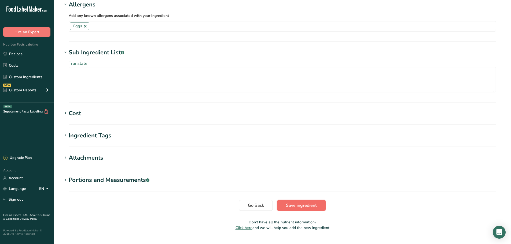
click at [309, 202] on span "Save ingredient" at bounding box center [301, 205] width 31 height 6
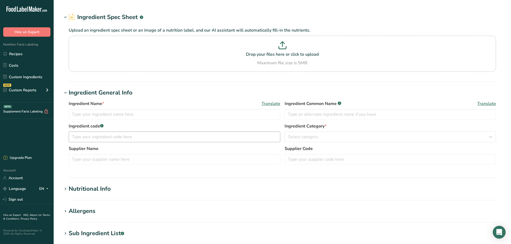
type input "Salt"
type input "602660"
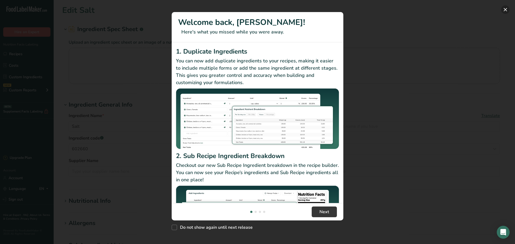
click at [504, 9] on button "New Features" at bounding box center [505, 9] width 9 height 9
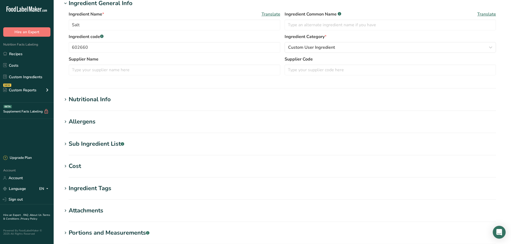
scroll to position [134, 0]
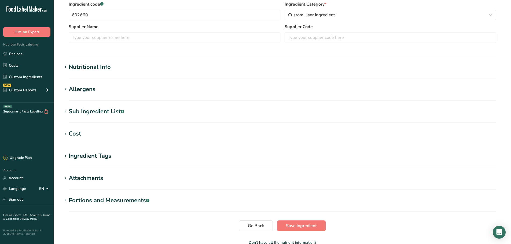
click at [65, 63] on h1 "Nutritional Info" at bounding box center [282, 67] width 440 height 9
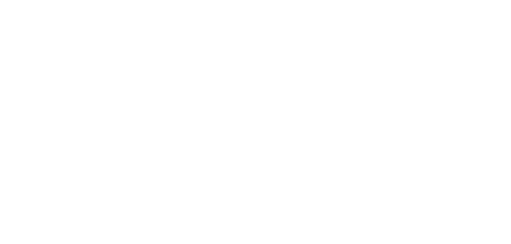
type input "Sugars, granulated"
type input "Granulated Sugar"
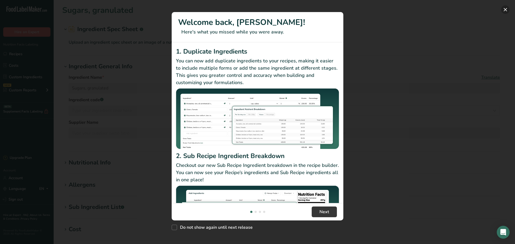
click at [503, 11] on button "New Features" at bounding box center [505, 9] width 9 height 9
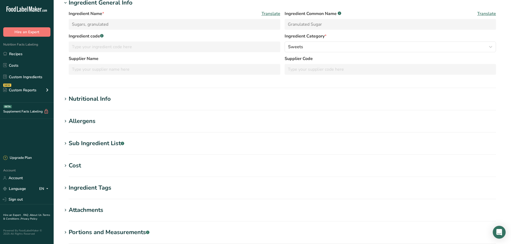
scroll to position [128, 0]
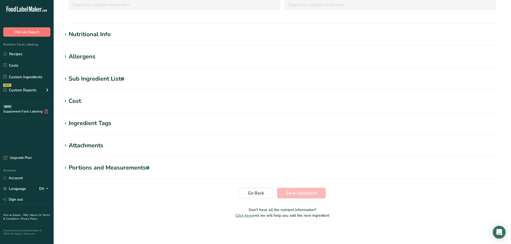
click at [86, 40] on section "Nutritional Info Required Components Vitamins Minerals Other Nutrients Amino Ac…" at bounding box center [282, 38] width 440 height 16
click at [90, 31] on div "Nutritional Info" at bounding box center [90, 34] width 42 height 9
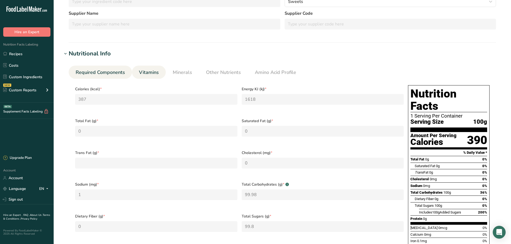
scroll to position [21, 0]
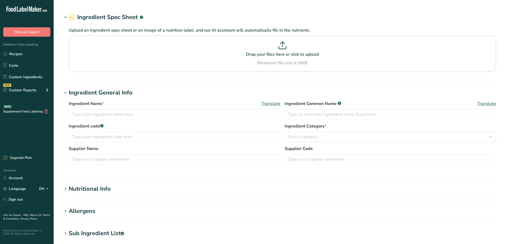
type input "Sweet Cream Buttermilk Powder"
type input "Buttermilk"
type input "612450"
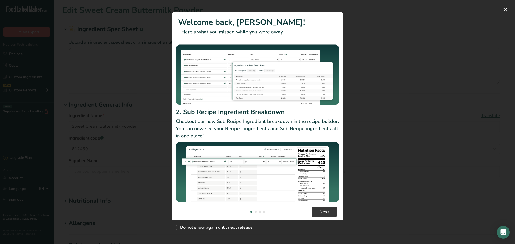
scroll to position [46, 0]
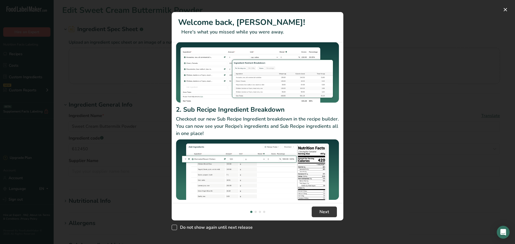
click at [216, 227] on span "Do not show again until next release" at bounding box center [215, 227] width 76 height 5
click at [175, 227] on input "Do not show again until next release" at bounding box center [173, 227] width 3 height 3
checkbox input "true"
click at [254, 212] on div "New Features" at bounding box center [257, 212] width 17 height 2
drag, startPoint x: 255, startPoint y: 212, endPoint x: 258, endPoint y: 212, distance: 3.0
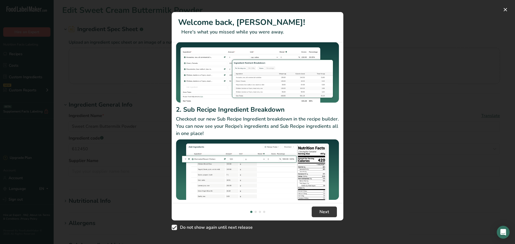
click at [255, 212] on div "New Features" at bounding box center [255, 212] width 2 height 2
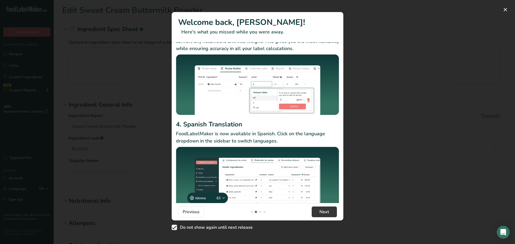
scroll to position [34, 0]
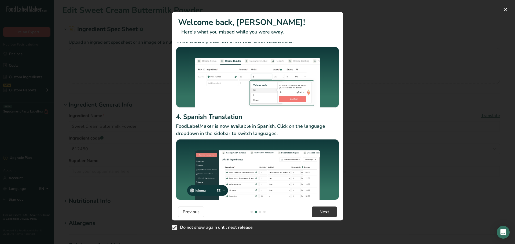
click at [259, 212] on div "New Features" at bounding box center [260, 212] width 2 height 2
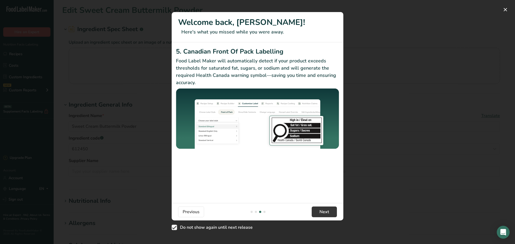
click at [265, 212] on div "New Features" at bounding box center [264, 212] width 2 height 2
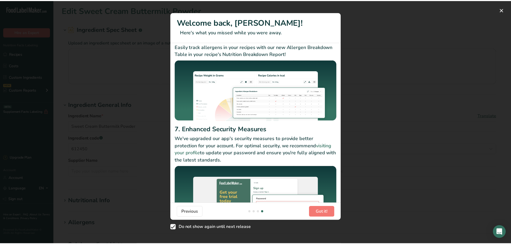
scroll to position [41, 0]
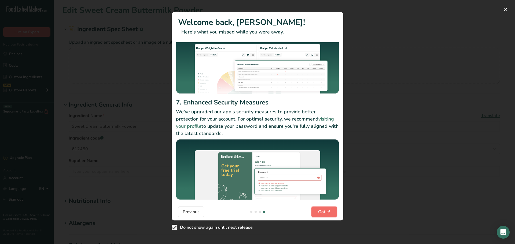
click at [326, 212] on span "Got it!" at bounding box center [324, 212] width 12 height 6
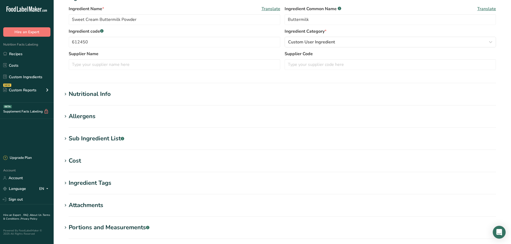
scroll to position [107, 0]
click at [69, 95] on div "Nutritional Info" at bounding box center [90, 94] width 42 height 9
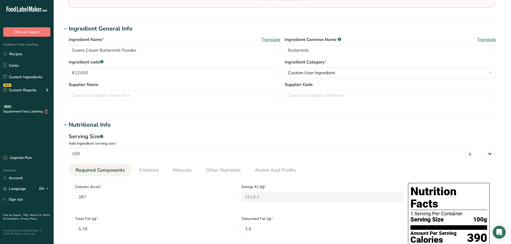
scroll to position [0, 0]
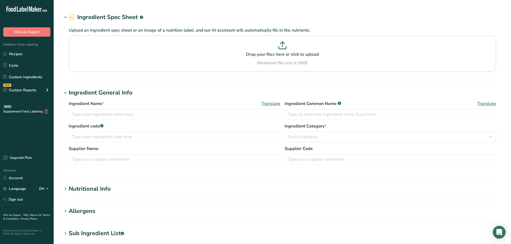
type input "Mustard Seed #4 Ground"
type input "Mustard or Spice"
type input "602817"
type input "99.9997"
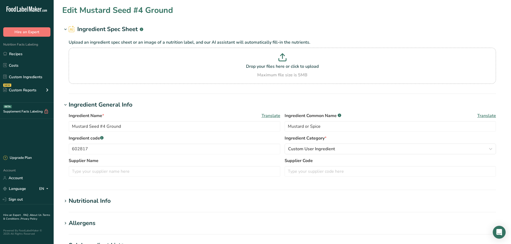
type input "508"
type KJ "2125.5"
type Fat "36.24"
type Fat "1.99"
type Fat "0"
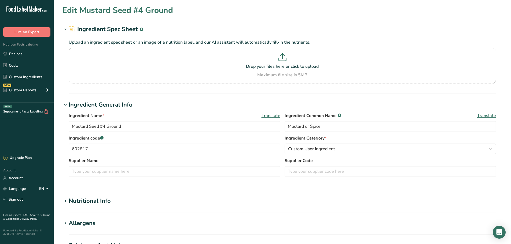
type input "0"
type input "13"
type Carbohydrates "28.09"
type Fiber "12.2"
type Sugars "6.79"
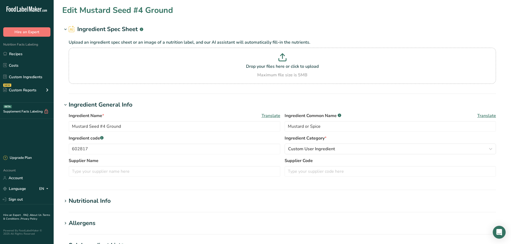
type Sugars "0"
type input "26.08"
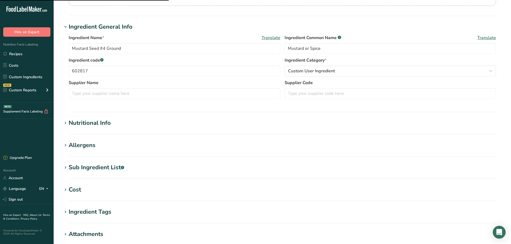
scroll to position [80, 0]
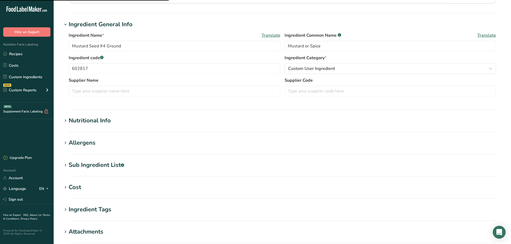
click at [70, 120] on div "Nutritional Info" at bounding box center [90, 120] width 42 height 9
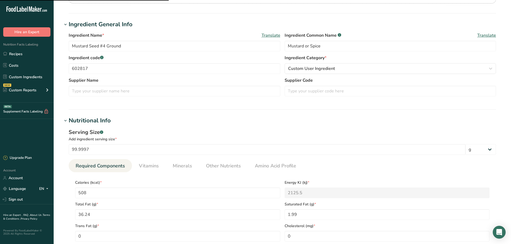
scroll to position [134, 0]
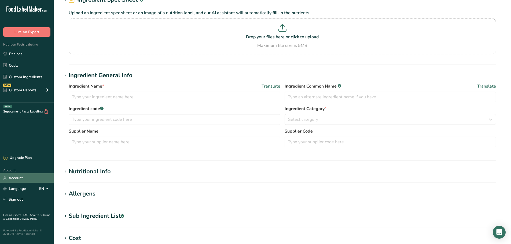
scroll to position [27, 0]
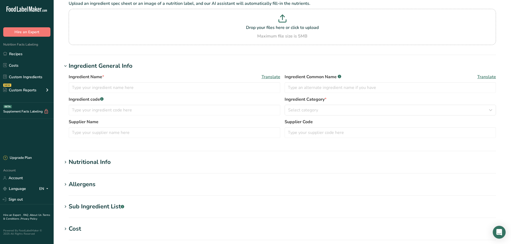
click at [69, 162] on h1 "Nutritional Info" at bounding box center [282, 162] width 440 height 9
type input "Garlic Powder"
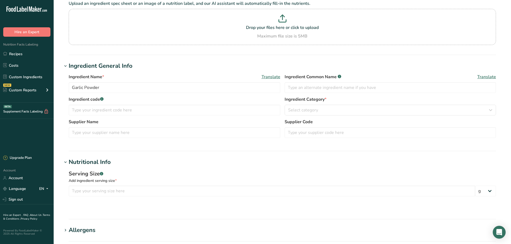
type input "Garlic Powder"
type input "602814"
type input "100"
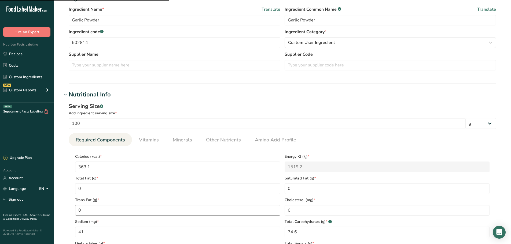
scroll to position [119, 0]
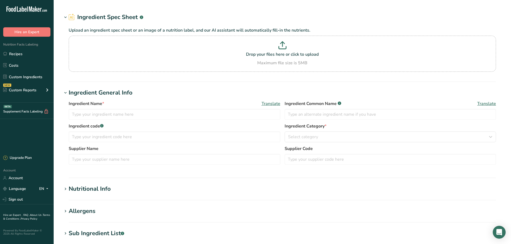
type input "Spices, pepper, black"
type input "Black Pepper"
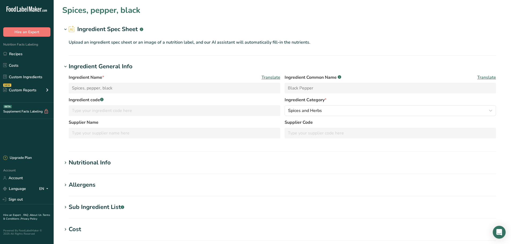
click at [59, 157] on section "Spices, pepper, black Ingredient Spec Sheet .a-a{fill:#347362;}.b-a{fill:#fff;}…" at bounding box center [282, 178] width 457 height 356
drag, startPoint x: 62, startPoint y: 163, endPoint x: 68, endPoint y: 163, distance: 5.6
click at [63, 163] on span at bounding box center [65, 163] width 6 height 6
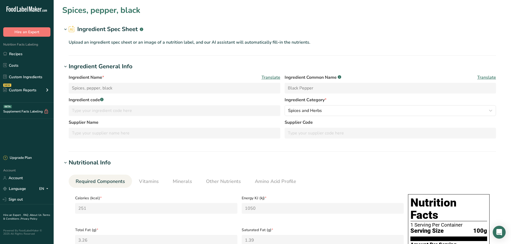
click at [68, 163] on span at bounding box center [65, 163] width 6 height 6
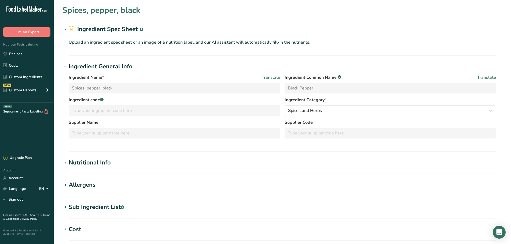
click at [68, 163] on span at bounding box center [65, 163] width 6 height 6
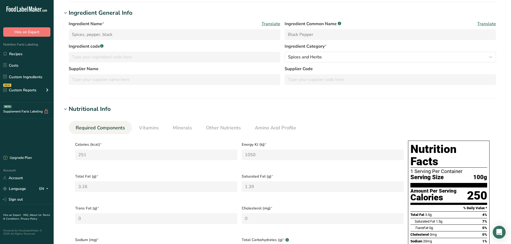
scroll to position [80, 0]
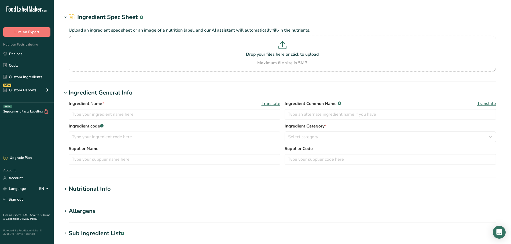
click at [70, 187] on div "Nutritional Info" at bounding box center [90, 189] width 42 height 9
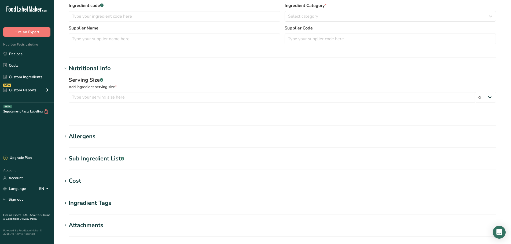
type input "Onion Powder"
type input "Dehydrated Onion or Onion Powder"
type input "602815"
type input "100"
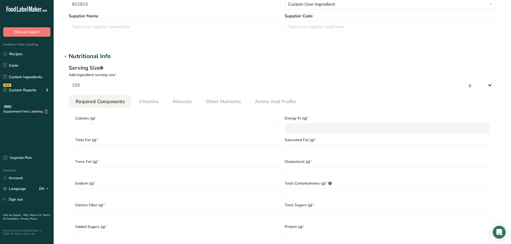
type input "367.9"
type KJ "1539.3"
type Fat "0.7"
type Fat "0"
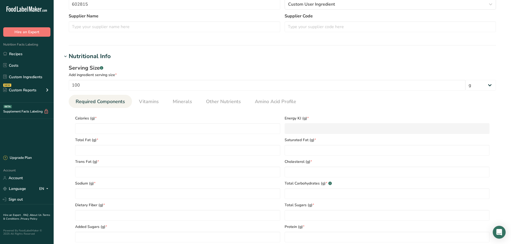
type input "0"
type input "54.8"
type Carbohydrates "80.3"
type Fiber "14.2"
type Sugars "4.7"
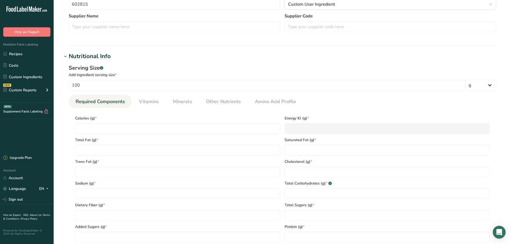
type Sugars "0"
type input "10.1"
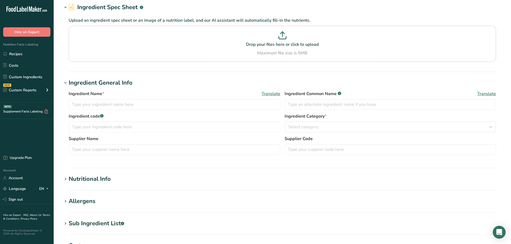
scroll to position [27, 0]
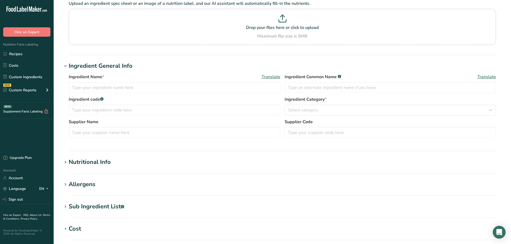
click at [66, 162] on icon at bounding box center [65, 163] width 5 height 8
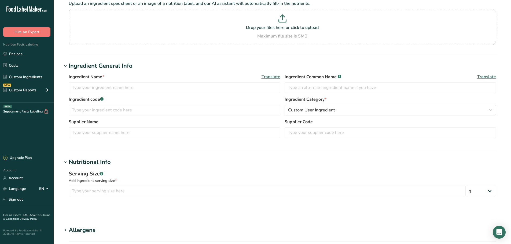
type input "Spices, parsley, dried"
type input "Parsley"
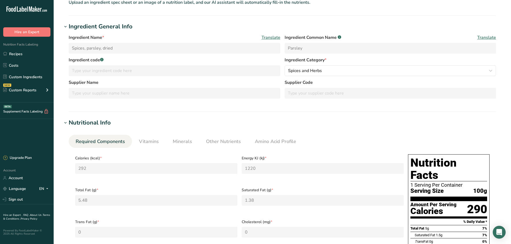
scroll to position [39, 0]
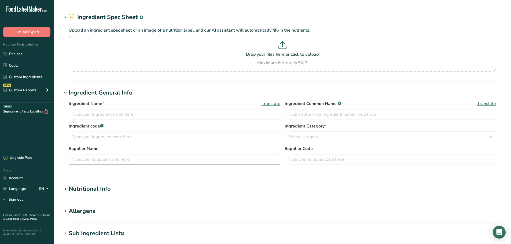
type input "Spices, parsley, dried"
type input "Parsley"
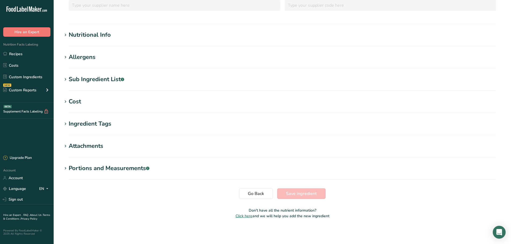
scroll to position [128, 0]
click at [69, 38] on div "Nutritional Info" at bounding box center [90, 34] width 42 height 9
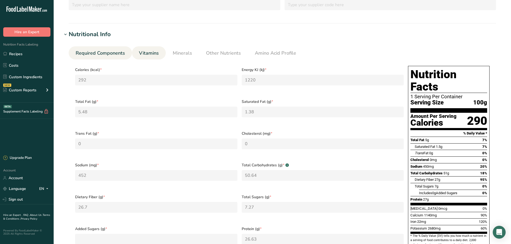
click at [153, 47] on link "Vitamins" at bounding box center [149, 53] width 24 height 14
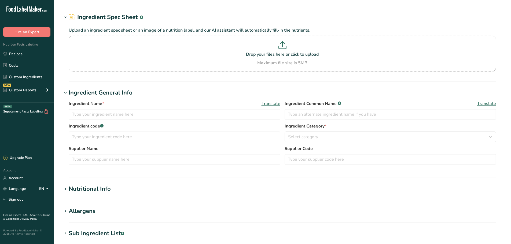
type input "Ticaxan Rapid-3 Powder"
type input "Xanthan Gum"
type input "603451"
type input "100"
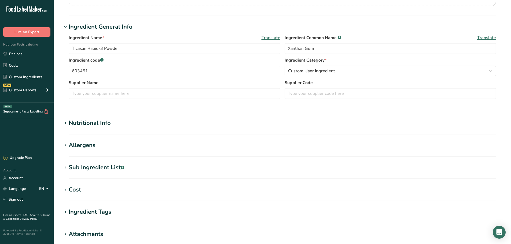
scroll to position [80, 0]
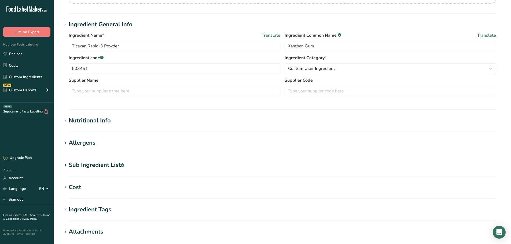
click at [71, 127] on section "Nutritional Info Serving Size .a-a{fill:#347362;}.b-a{fill:#fff;} Add ingredien…" at bounding box center [282, 124] width 440 height 16
click at [67, 120] on icon at bounding box center [65, 121] width 5 height 8
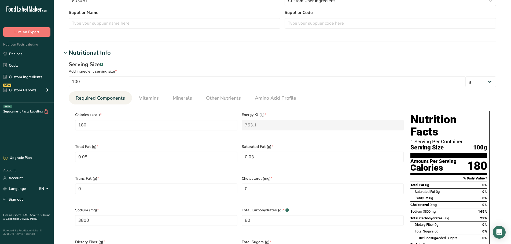
scroll to position [161, 0]
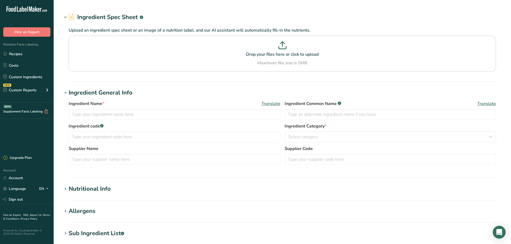
type input "Liquid SS-33 Egg Product"
type input "Egg Yolks, Whole Egg, and Salt"
type input "612465"
type input "100"
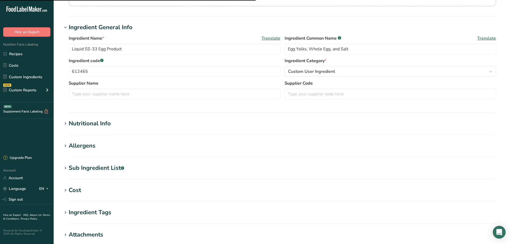
scroll to position [80, 0]
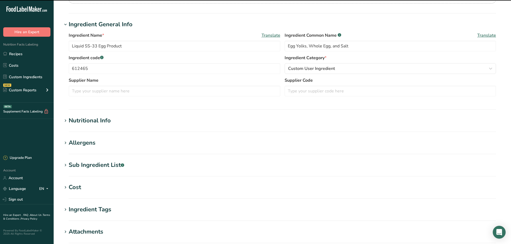
click at [71, 117] on div "Nutritional Info" at bounding box center [90, 120] width 42 height 9
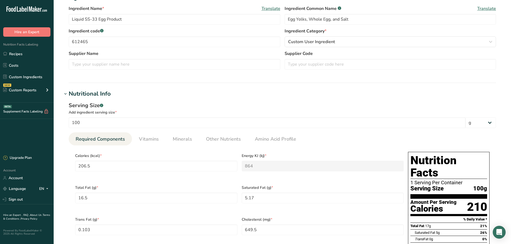
scroll to position [134, 0]
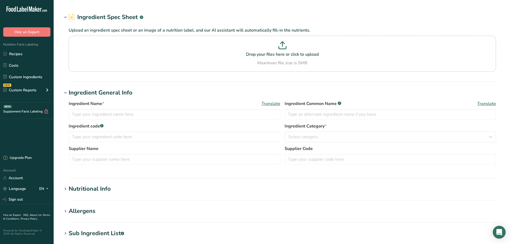
click at [68, 188] on icon at bounding box center [65, 190] width 5 height 8
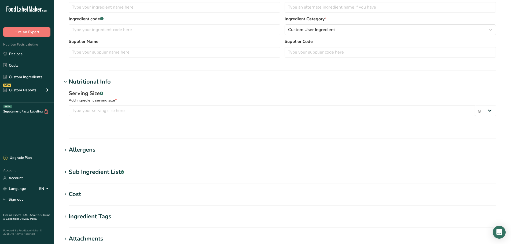
type input "Sugars, granulated"
type input "Granulated Sugar"
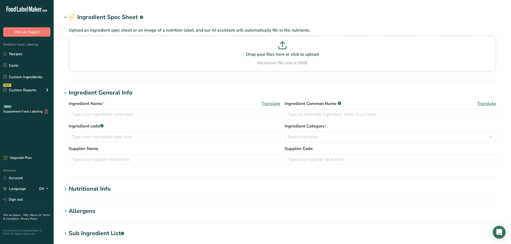
click at [64, 191] on icon at bounding box center [65, 190] width 5 height 8
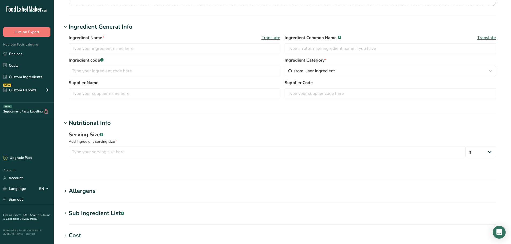
type input "Salt"
type input "602660"
type input "100"
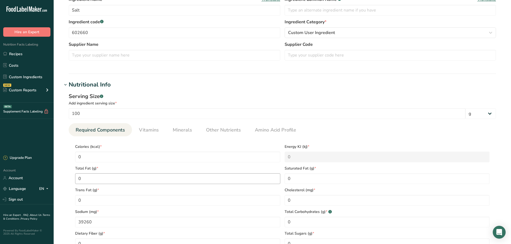
scroll to position [119, 0]
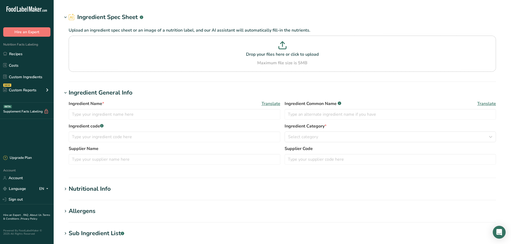
click at [73, 185] on div "Nutritional Info" at bounding box center [90, 189] width 42 height 9
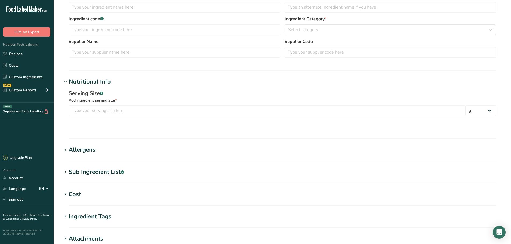
type input "[MEDICAL_DATA]"
type input "610275"
type input "100"
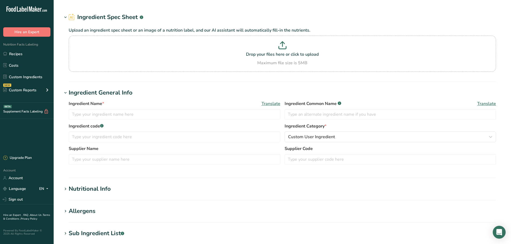
type input "Vinegar, distilled"
type input "Vinegar"
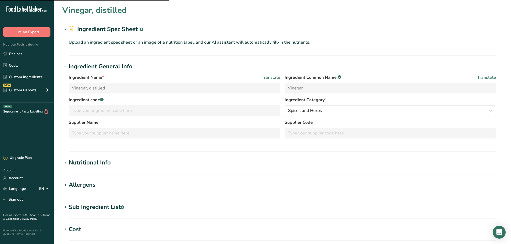
click at [64, 162] on icon at bounding box center [65, 163] width 5 height 8
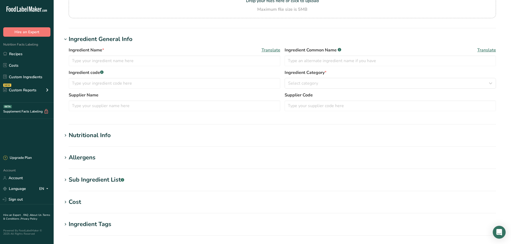
click at [63, 135] on icon at bounding box center [65, 136] width 5 height 8
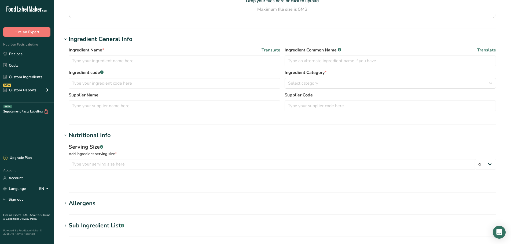
type input "Blue Cheese"
type input "Blue Cheese (Cultured Pasteurized Milk, Salt, Enzymes, Penicillium Roqueforti),…"
type input "612455"
type input "100"
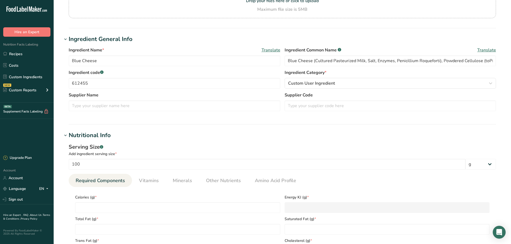
type input "342.887"
type KJ "1434.6"
type Fat "27.163"
type Fat "16.655"
type Fat "0.854"
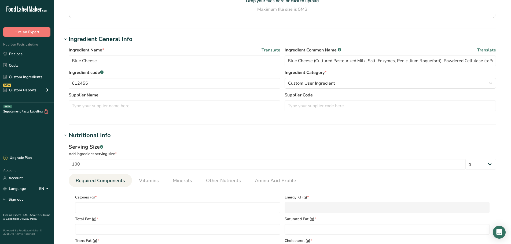
type input "82.644"
type input "1271.63"
type Carbohydrates "5.545"
type Fiber "2.88"
type Sugars "0"
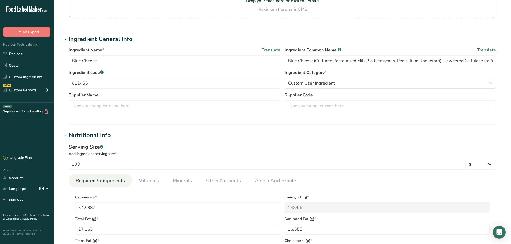
type Sugars "0"
type input "19.061"
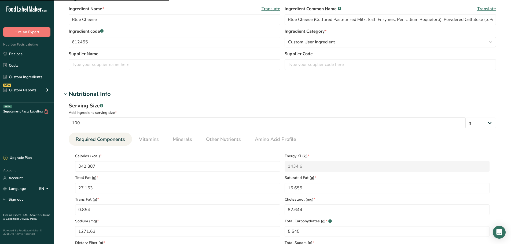
scroll to position [119, 0]
